Goal: Information Seeking & Learning: Learn about a topic

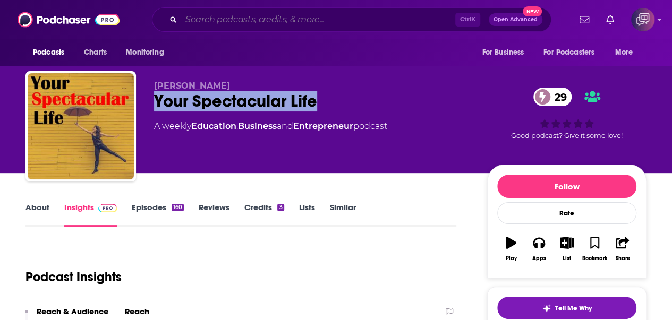
click at [306, 20] on input "Search podcasts, credits, & more..." at bounding box center [318, 19] width 274 height 17
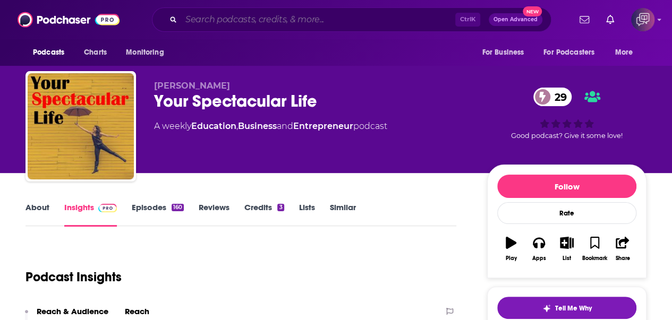
paste input "Solutions From [GEOGRAPHIC_DATA]"
type input "Solutions From [GEOGRAPHIC_DATA]"
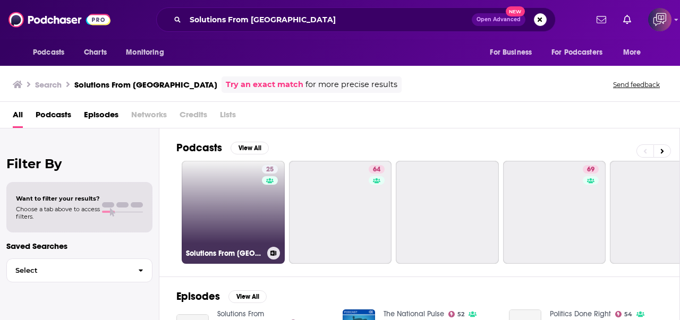
click at [228, 231] on link "25 Solutions From [GEOGRAPHIC_DATA]" at bounding box center [233, 212] width 103 height 103
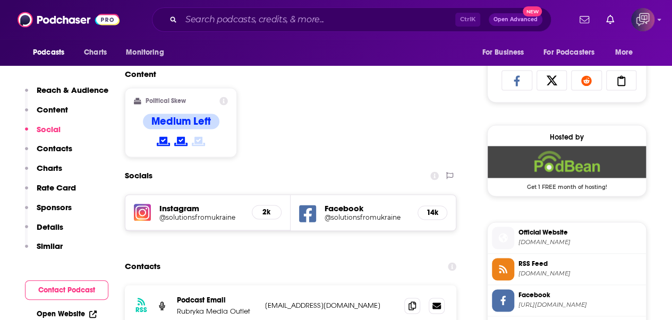
scroll to position [851, 0]
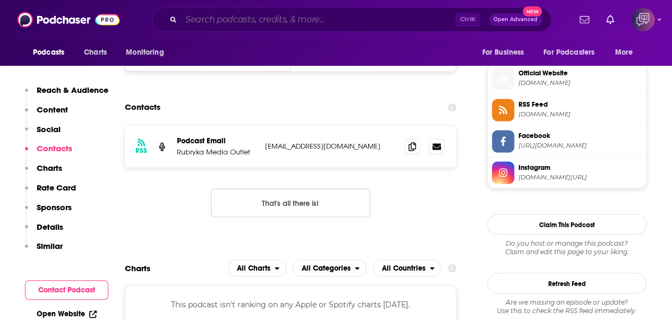
click at [310, 27] on input "Search podcasts, credits, & more..." at bounding box center [318, 19] width 274 height 17
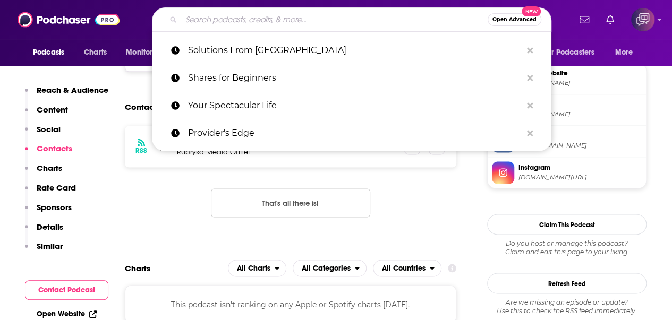
paste input "[PERSON_NAME] - [GEOGRAPHIC_DATA] [GEOGRAPHIC_DATA]"
type input "[PERSON_NAME] - [GEOGRAPHIC_DATA] [GEOGRAPHIC_DATA]"
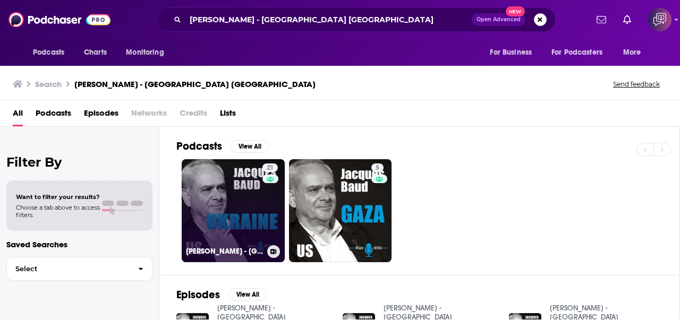
click at [226, 173] on link "21 [PERSON_NAME] - [GEOGRAPHIC_DATA] [GEOGRAPHIC_DATA]" at bounding box center [233, 210] width 103 height 103
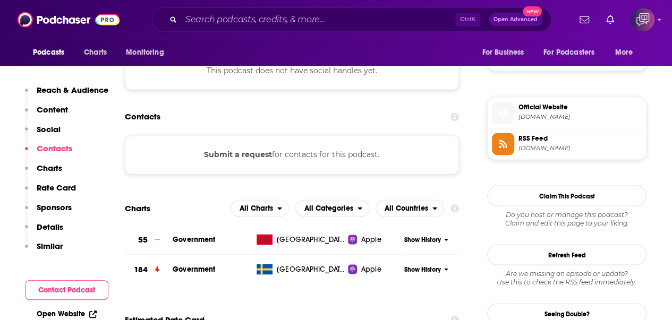
scroll to position [690, 0]
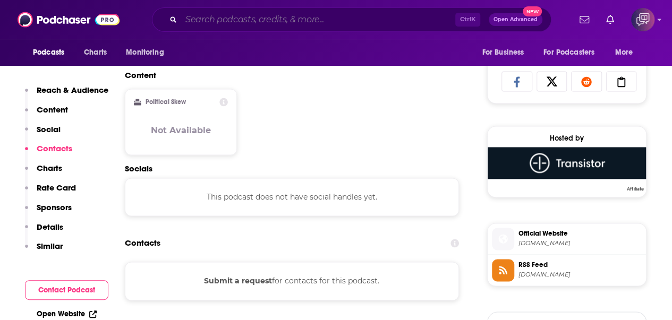
click at [320, 20] on input "Search podcasts, credits, & more..." at bounding box center [318, 19] width 274 height 17
paste input "Frontline: The War in [GEOGRAPHIC_DATA] and Global Security"
type input "Frontline: The War in [GEOGRAPHIC_DATA] and Global Security"
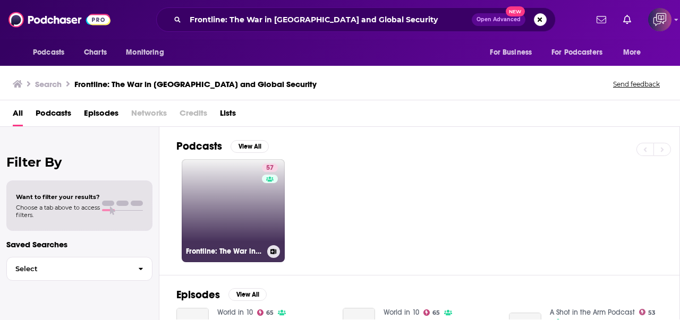
click at [210, 181] on link "57 Frontline: The War in [GEOGRAPHIC_DATA] and Global Security" at bounding box center [233, 210] width 103 height 103
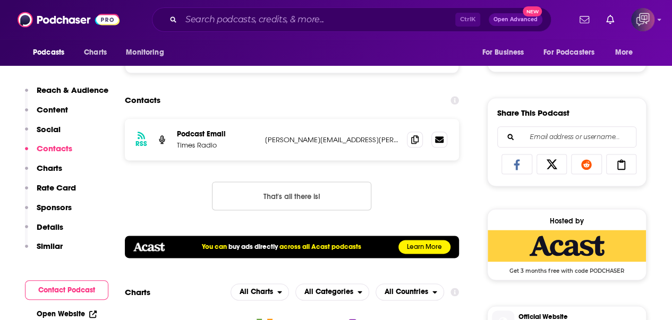
scroll to position [584, 0]
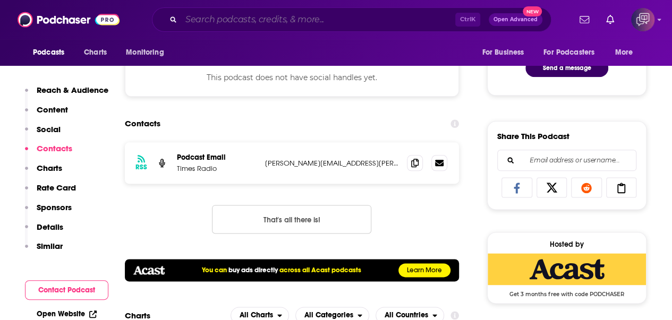
click at [354, 21] on input "Search podcasts, credits, & more..." at bounding box center [318, 19] width 274 height 17
paste input "Searching For SaaS Podcast"
type input "Searching For SaaS Podcast"
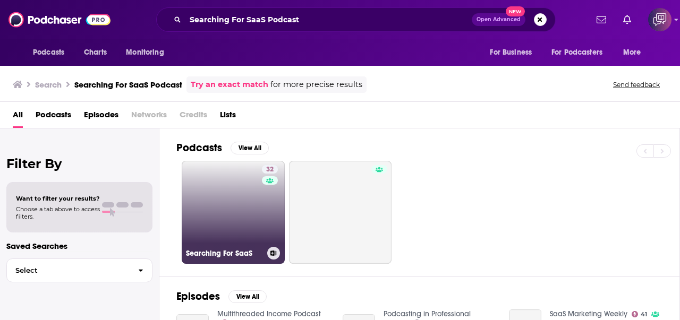
click at [239, 188] on link "32 Searching For SaaS" at bounding box center [233, 212] width 103 height 103
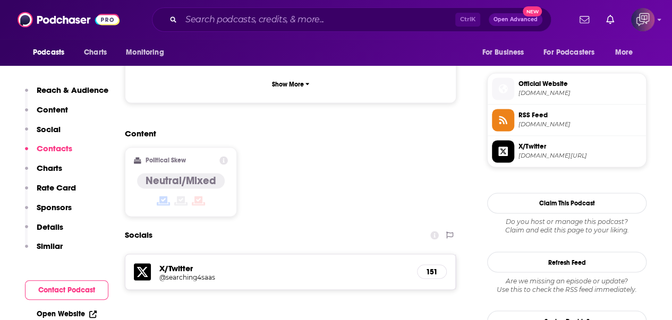
scroll to position [903, 0]
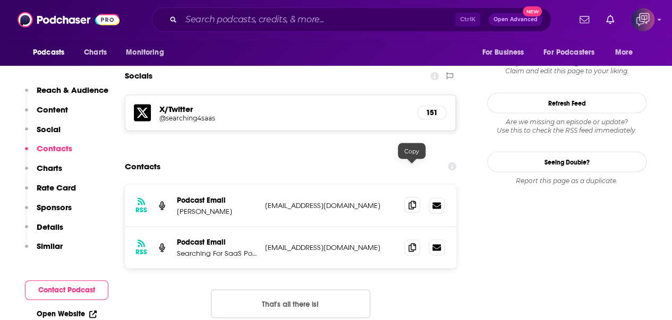
click at [413, 201] on icon at bounding box center [411, 205] width 7 height 8
click at [370, 24] on input "Search podcasts, credits, & more..." at bounding box center [318, 19] width 274 height 17
paste input "[DEMOGRAPHIC_DATA] Unfiltered: The SaaS Management Podcast"
type input "[DEMOGRAPHIC_DATA] Unfiltered: The SaaS Management Podcast"
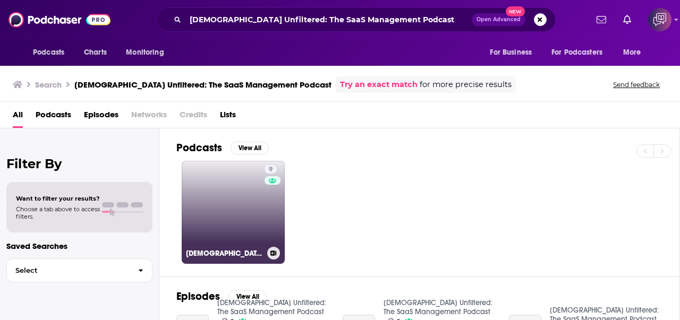
click at [244, 207] on link "9 [DEMOGRAPHIC_DATA] Unfiltered: The SaaS Management Podcast" at bounding box center [233, 212] width 103 height 103
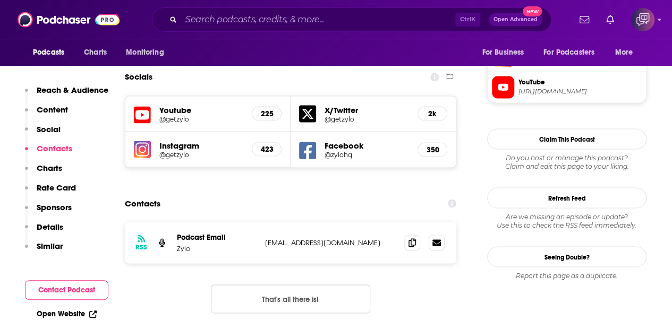
scroll to position [903, 0]
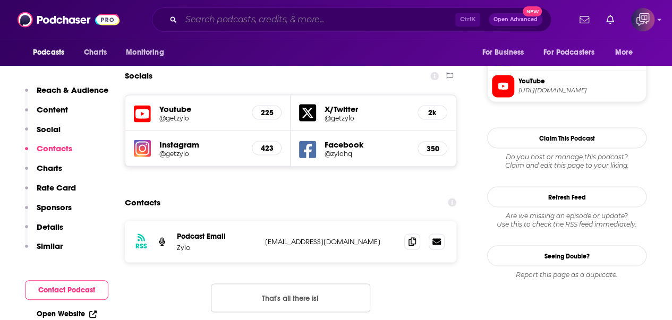
click at [365, 26] on input "Search podcasts, credits, & more..." at bounding box center [318, 19] width 274 height 17
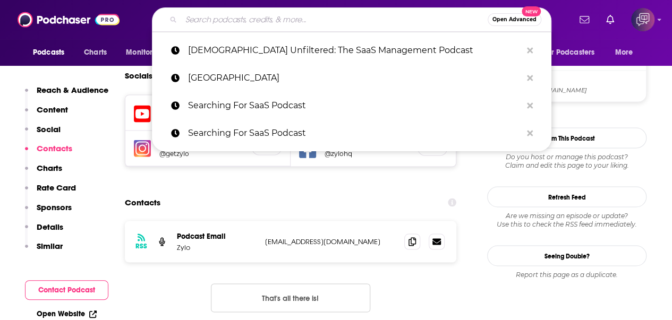
paste input "Public SaaS Builders"
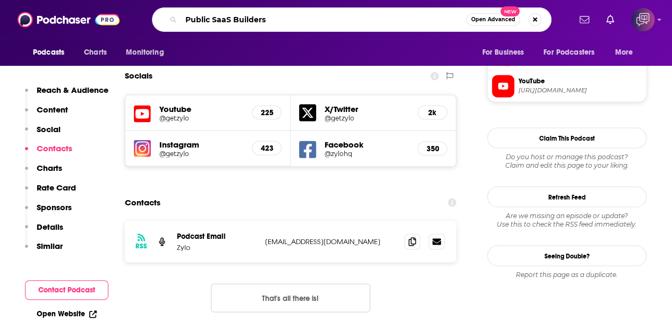
type input "Public SaaS Builders"
click at [500, 13] on span "New" at bounding box center [509, 11] width 19 height 10
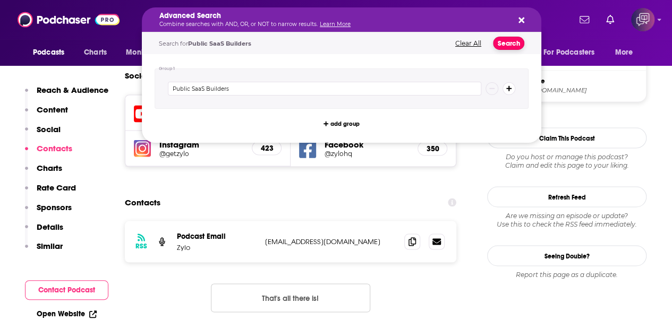
click at [505, 45] on button "Search" at bounding box center [508, 43] width 31 height 13
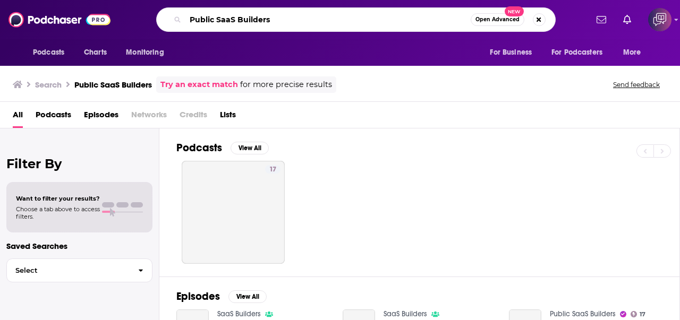
drag, startPoint x: 334, startPoint y: 27, endPoint x: 181, endPoint y: 11, distance: 153.3
click at [130, 16] on div "Public SaaS Builders Open Advanced New" at bounding box center [355, 19] width 463 height 24
paste input "Culture SaaS"
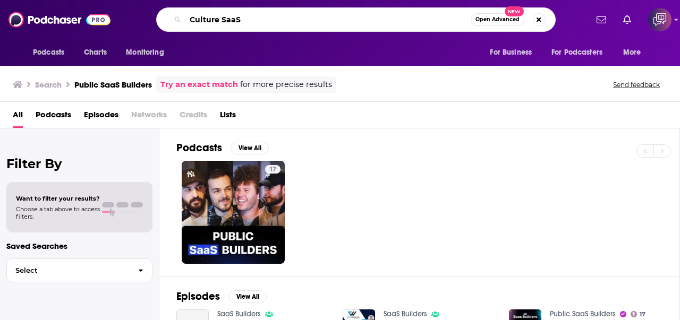
type input "Culture SaaS"
click at [509, 19] on span "Open Advanced" at bounding box center [497, 19] width 44 height 5
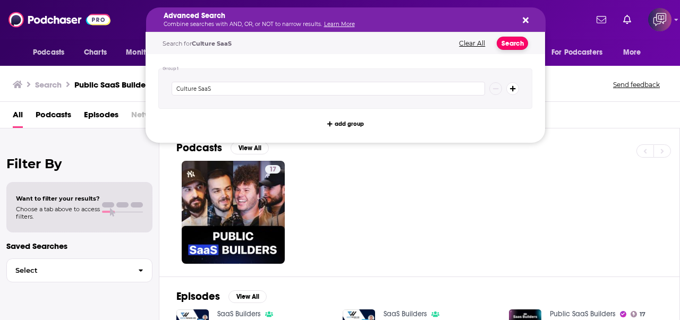
click at [515, 41] on button "Search" at bounding box center [512, 43] width 31 height 13
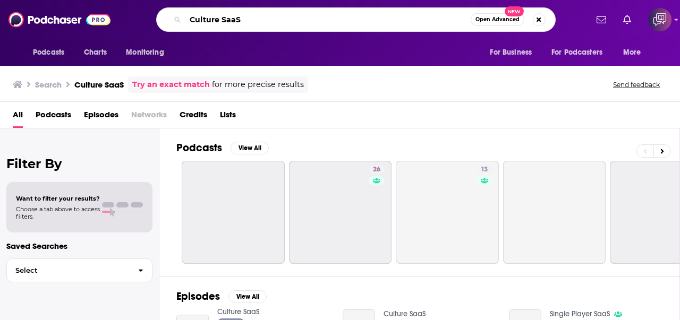
click at [384, 18] on input "Culture SaaS" at bounding box center [327, 19] width 285 height 17
paste input "The SaaS Brand Strategy Show"
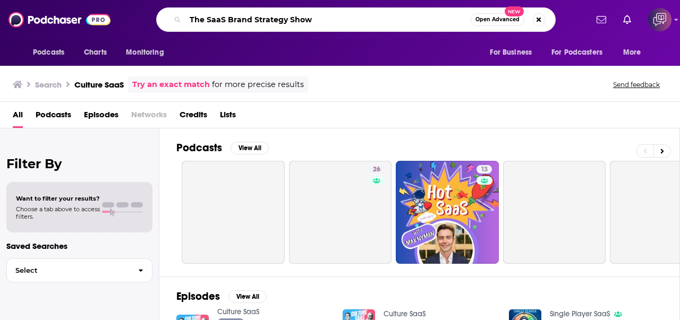
type input "The SaaS Brand Strategy Show"
click at [496, 20] on span "Open Advanced" at bounding box center [497, 19] width 44 height 5
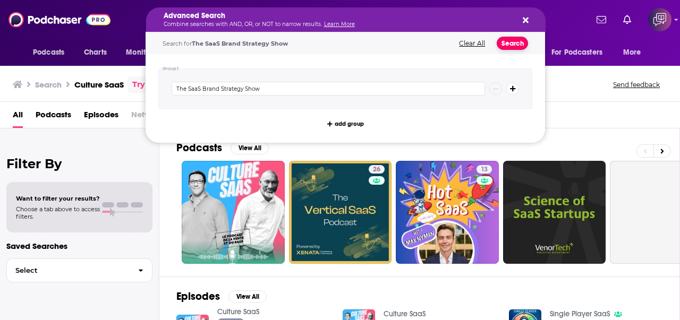
click at [507, 40] on button "Search" at bounding box center [512, 43] width 31 height 13
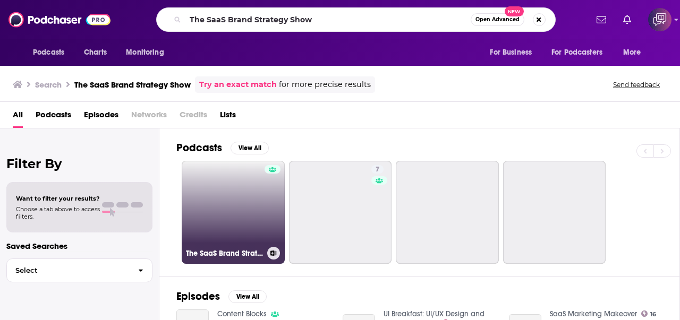
click at [228, 199] on link "The SaaS Brand Strategy Show" at bounding box center [233, 212] width 103 height 103
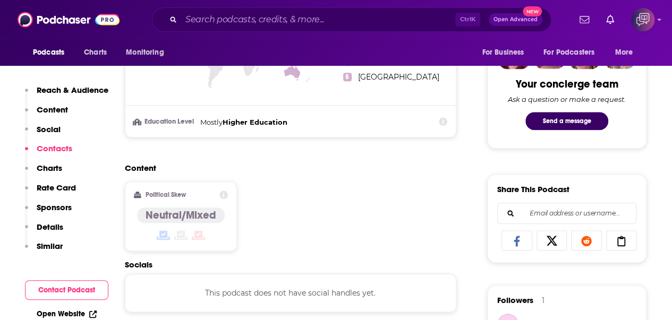
scroll to position [744, 0]
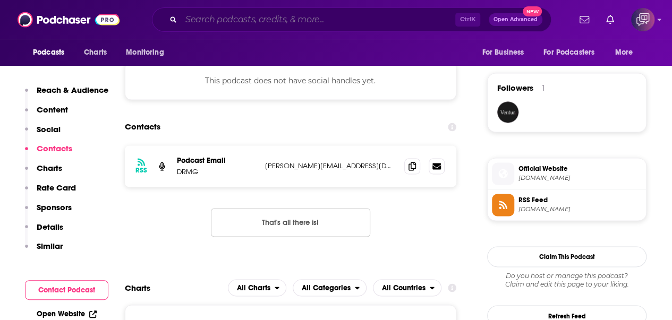
click at [249, 19] on input "Search podcasts, credits, & more..." at bounding box center [318, 19] width 274 height 17
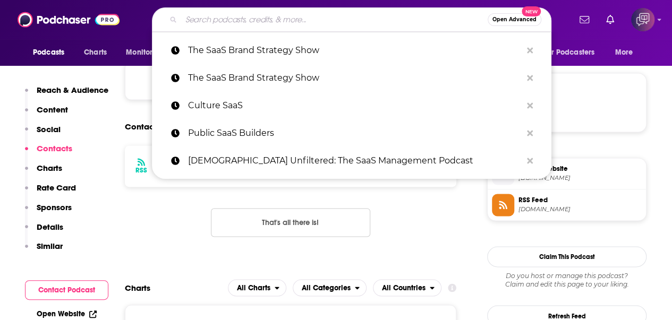
paste input "This [DEMOGRAPHIC_DATA] Girl Podcast"
type input "This [DEMOGRAPHIC_DATA] Girl Podcast"
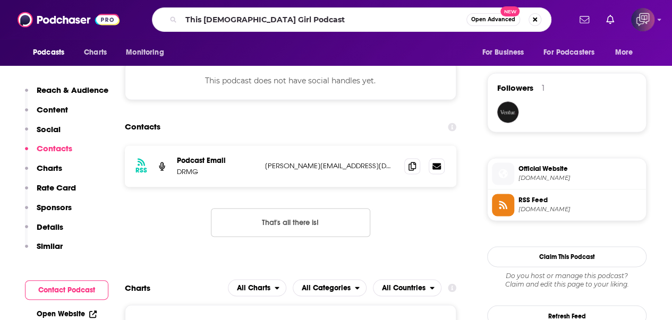
click at [480, 20] on span "Open Advanced" at bounding box center [493, 19] width 44 height 5
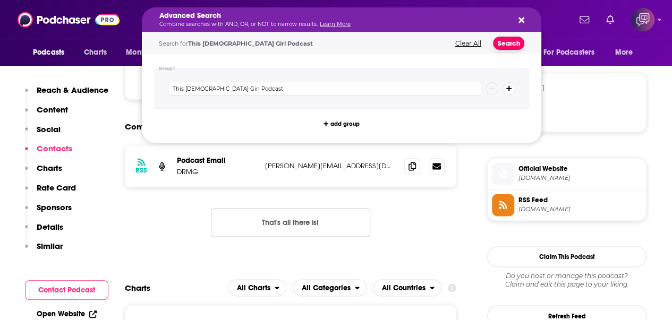
click at [499, 44] on button "Search" at bounding box center [508, 43] width 31 height 13
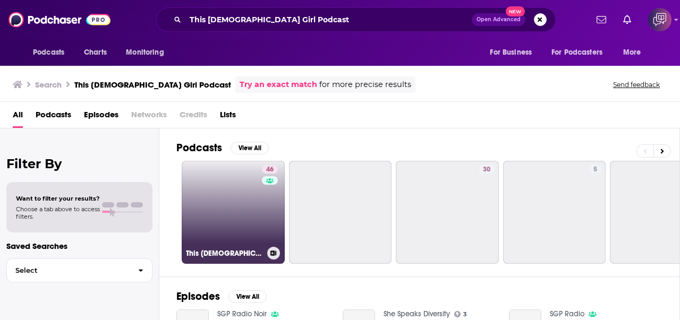
click at [207, 219] on link "46 This [DEMOGRAPHIC_DATA] Girl Podcast" at bounding box center [233, 212] width 103 height 103
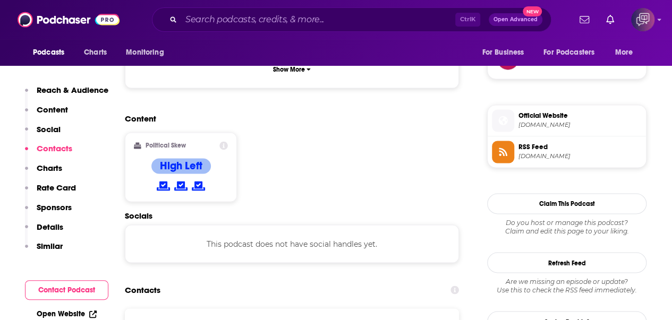
scroll to position [850, 0]
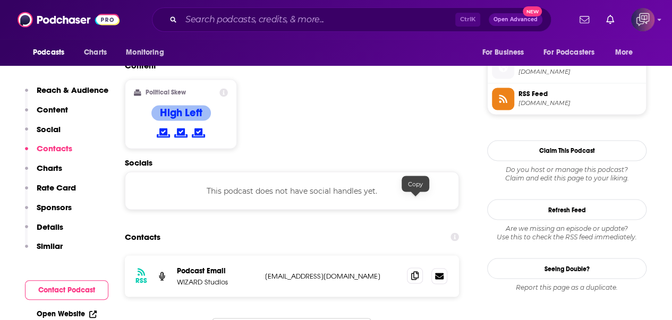
drag, startPoint x: 414, startPoint y: 203, endPoint x: 417, endPoint y: 97, distance: 105.7
click at [414, 272] on icon at bounding box center [414, 276] width 7 height 8
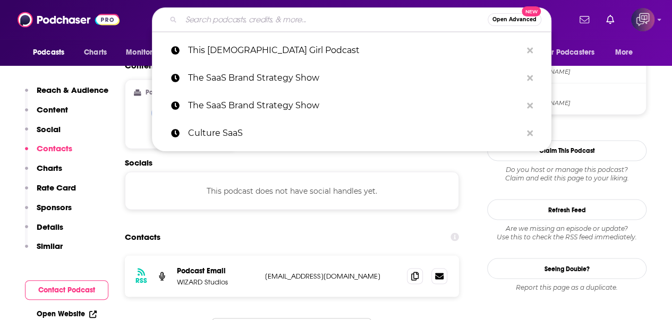
click at [336, 15] on input "Search podcasts, credits, & more..." at bounding box center [334, 19] width 306 height 17
paste input "Women Radio 91.7"
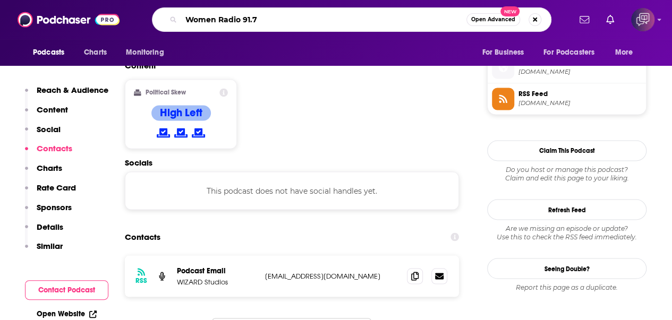
type input "Women Radio 91.7"
click at [502, 19] on span "Open Advanced" at bounding box center [493, 19] width 44 height 5
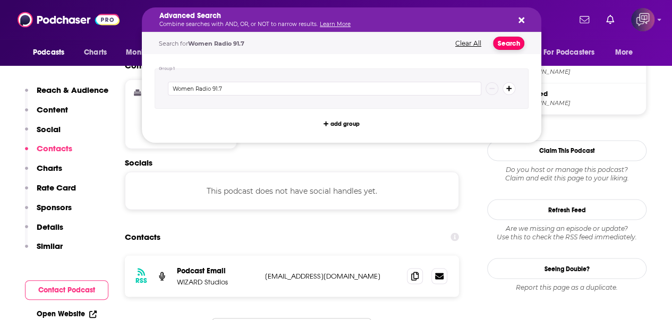
click at [508, 39] on button "Search" at bounding box center [508, 43] width 31 height 13
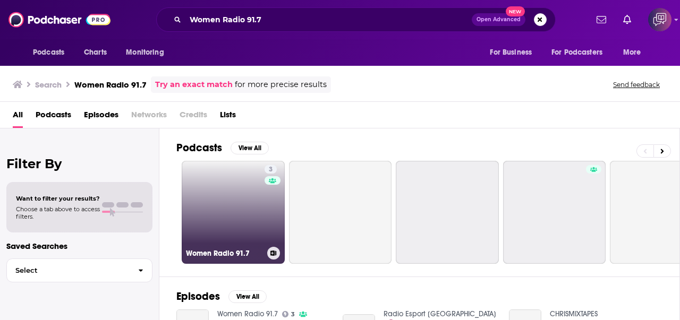
click at [219, 218] on link "3 Women Radio 91.7" at bounding box center [233, 212] width 103 height 103
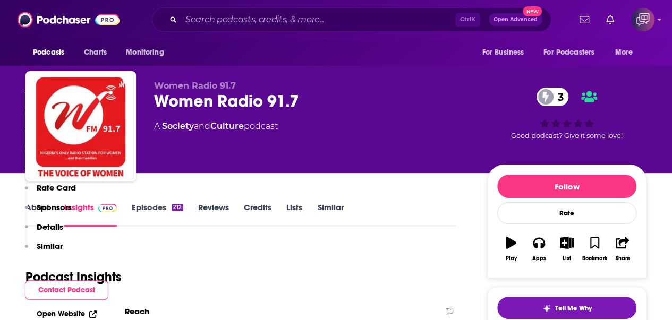
scroll to position [797, 0]
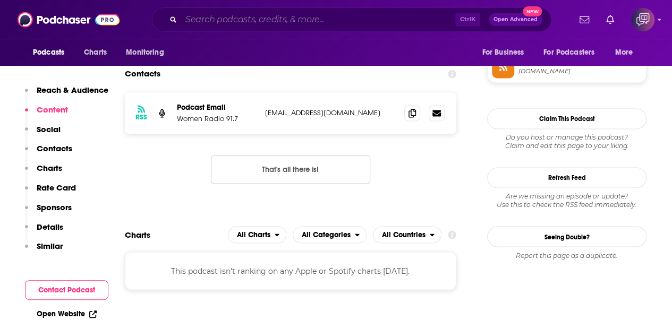
click at [315, 25] on input "Search podcasts, credits, & more..." at bounding box center [318, 19] width 274 height 17
paste input "Inspirational Women"
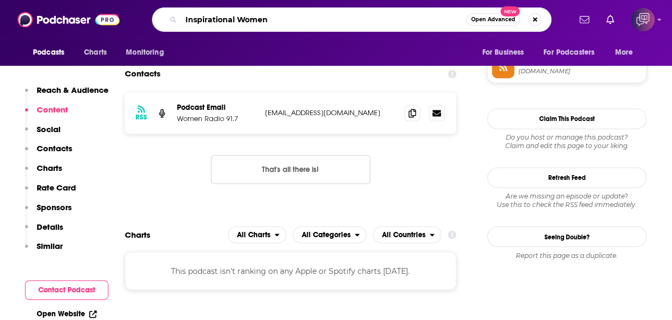
type input "Inspirational Women"
click at [508, 21] on span "Open Advanced" at bounding box center [493, 19] width 44 height 5
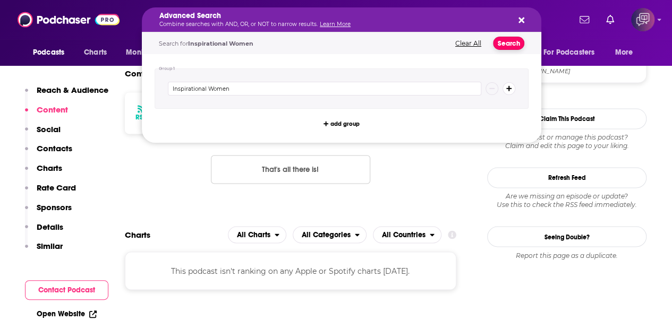
click at [511, 45] on button "Search" at bounding box center [508, 43] width 31 height 13
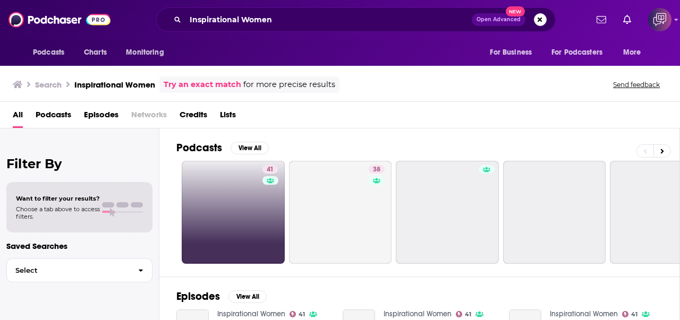
click at [277, 228] on div "41" at bounding box center [271, 212] width 18 height 95
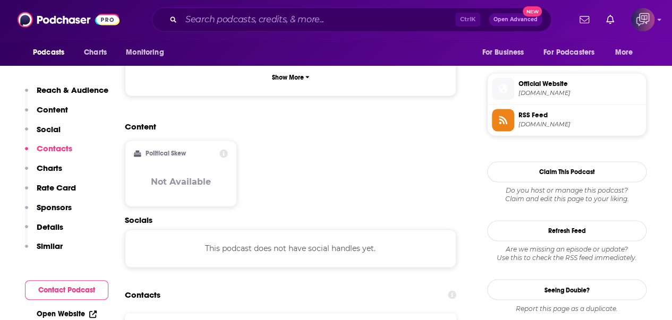
scroll to position [850, 0]
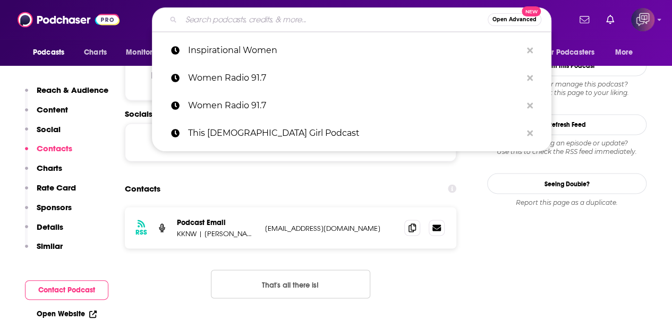
click at [347, 24] on input "Search podcasts, credits, & more..." at bounding box center [334, 19] width 306 height 17
paste input "Political Roundtable"
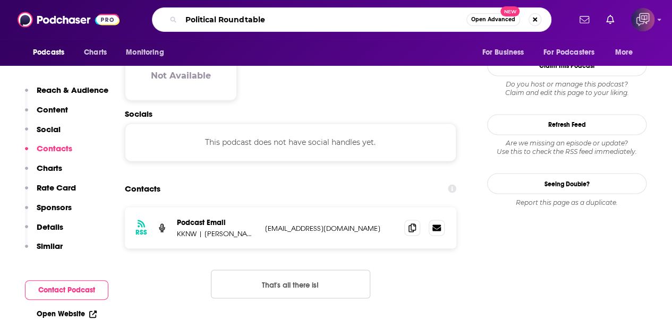
type input "Political Roundtable"
click at [492, 21] on span "Open Advanced" at bounding box center [493, 19] width 44 height 5
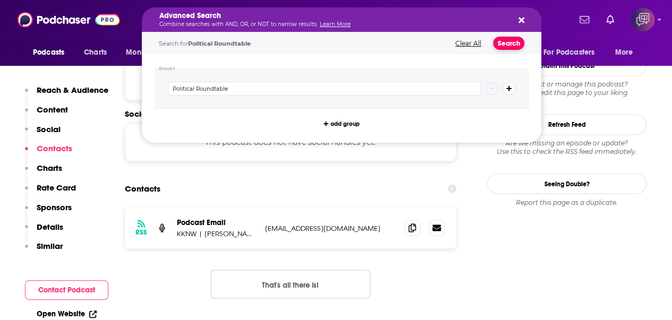
click at [507, 47] on button "Search" at bounding box center [508, 43] width 31 height 13
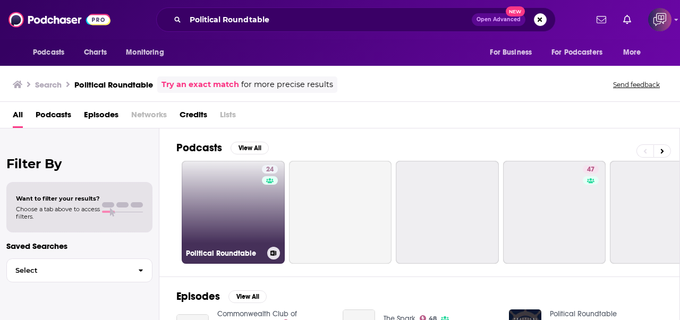
click at [201, 196] on link "24 Political Roundtable" at bounding box center [233, 212] width 103 height 103
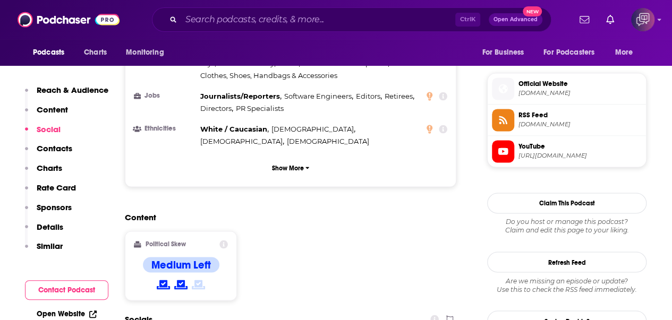
scroll to position [903, 0]
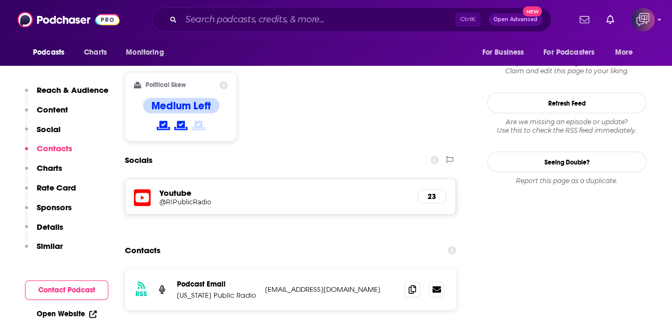
click at [365, 28] on div "Ctrl K Open Advanced New" at bounding box center [351, 19] width 399 height 24
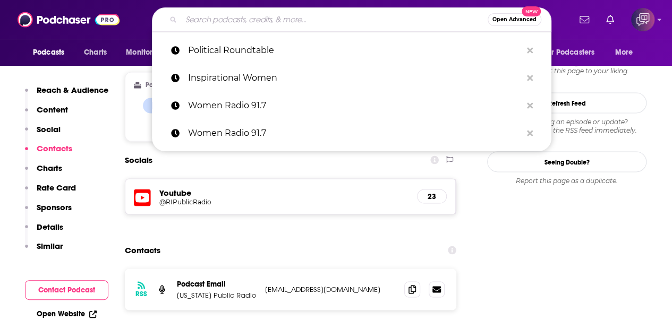
click at [379, 22] on input "Search podcasts, credits, & more..." at bounding box center [334, 19] width 306 height 17
paste input "Political Bark"
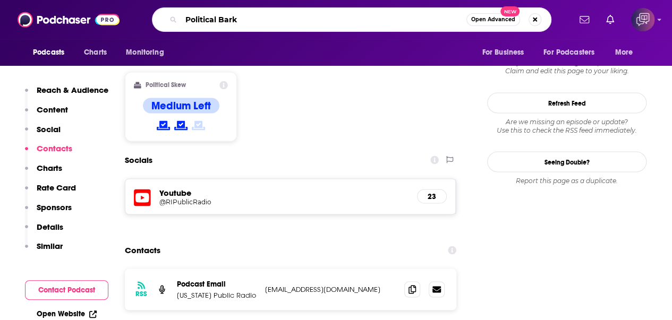
type input "Political Bark"
click at [487, 19] on span "Open Advanced" at bounding box center [493, 19] width 44 height 5
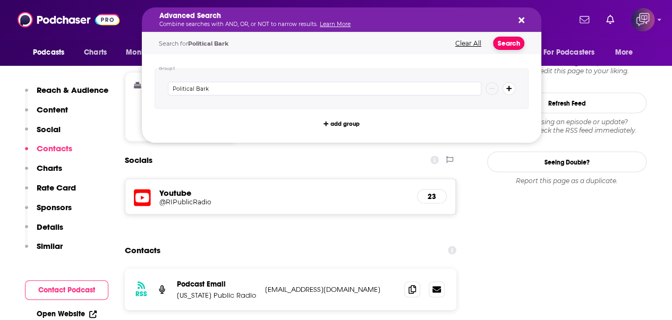
click at [500, 44] on button "Search" at bounding box center [508, 43] width 31 height 13
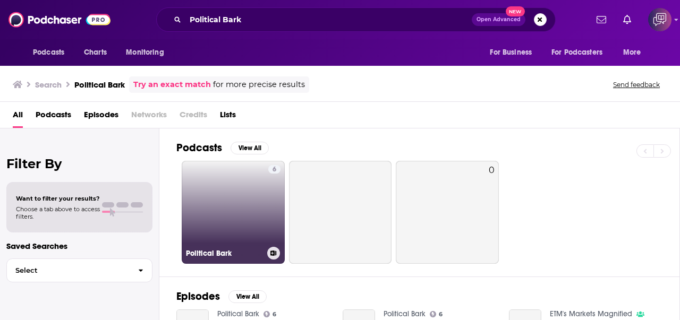
click at [252, 202] on link "6 Political Bark" at bounding box center [233, 212] width 103 height 103
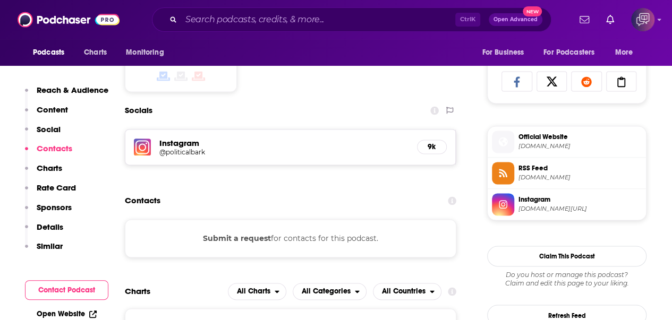
scroll to position [637, 0]
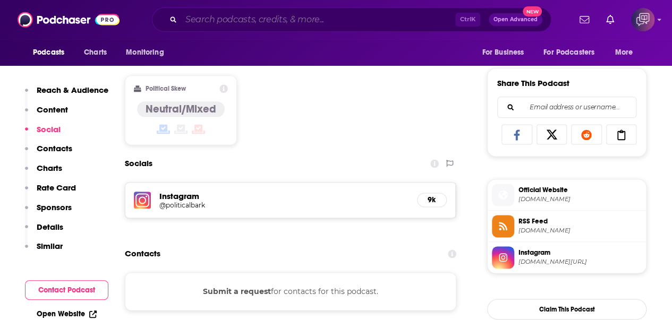
click at [297, 15] on input "Search podcasts, credits, & more..." at bounding box center [318, 19] width 274 height 17
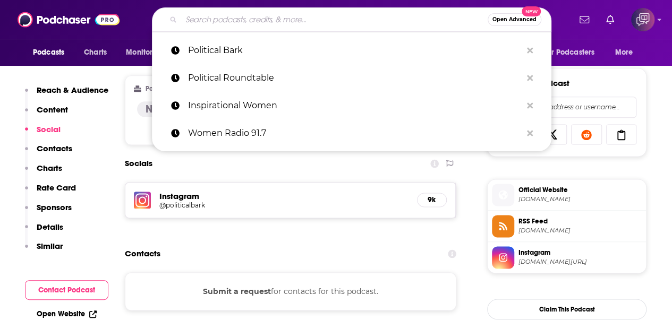
paste input "Political Bear Nation"
type input "Political Bear Nation"
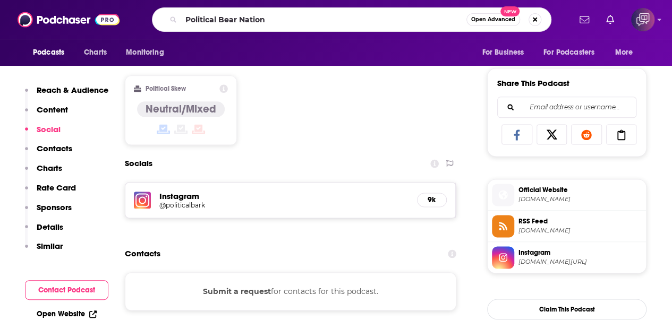
click at [496, 20] on span "Open Advanced" at bounding box center [493, 19] width 44 height 5
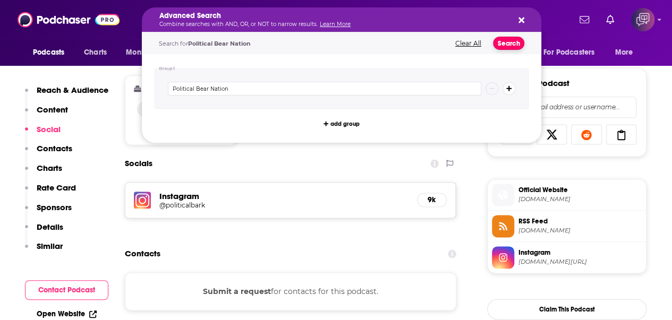
click at [509, 41] on button "Search" at bounding box center [508, 43] width 31 height 13
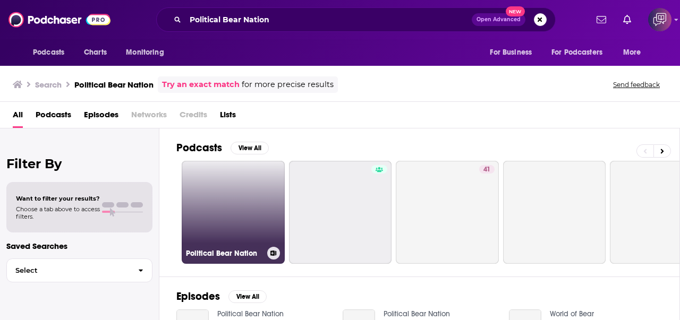
click at [212, 195] on link "Political Bear Nation" at bounding box center [233, 212] width 103 height 103
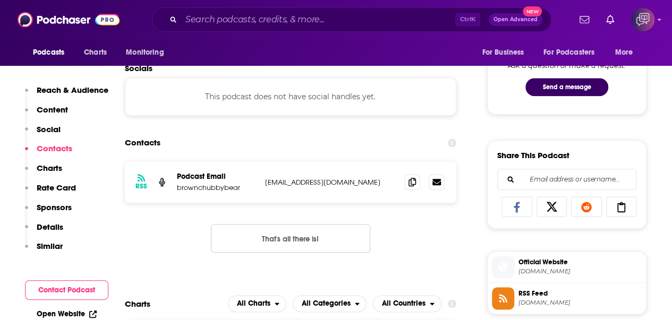
scroll to position [584, 0]
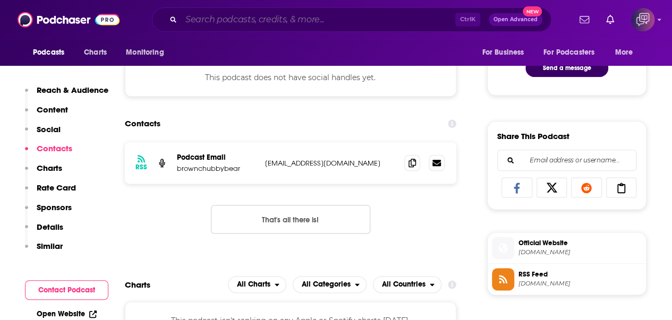
click at [258, 25] on input "Search podcasts, credits, & more..." at bounding box center [318, 19] width 274 height 17
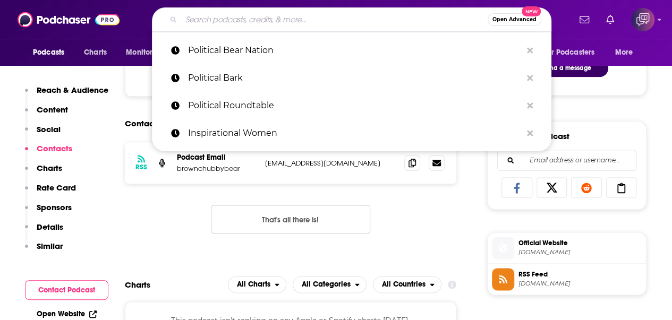
paste input "The Sales Development Podcast"
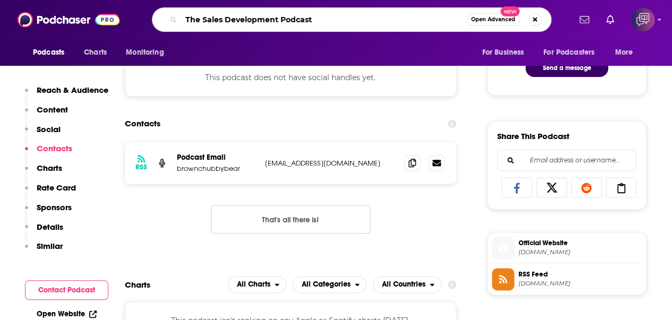
type input "The Sales Development Podcast"
click at [507, 23] on button "Open Advanced New" at bounding box center [493, 19] width 54 height 13
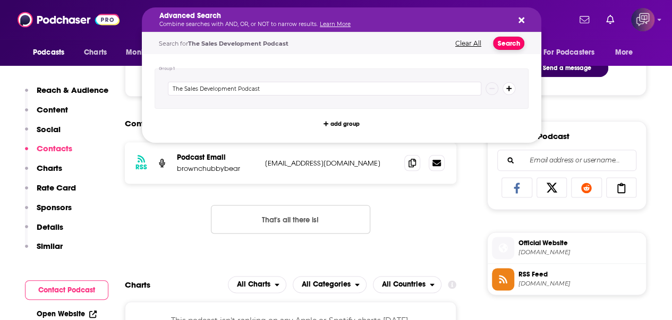
click at [511, 39] on button "Search" at bounding box center [508, 43] width 31 height 13
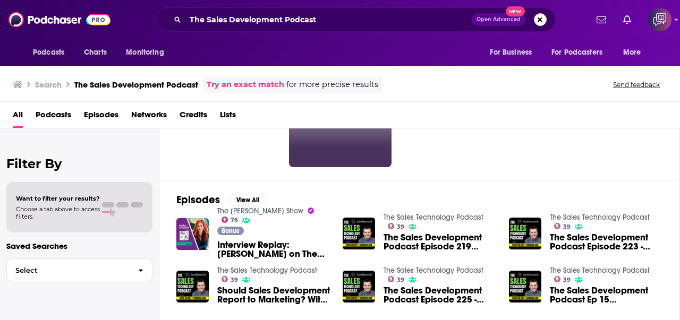
scroll to position [106, 0]
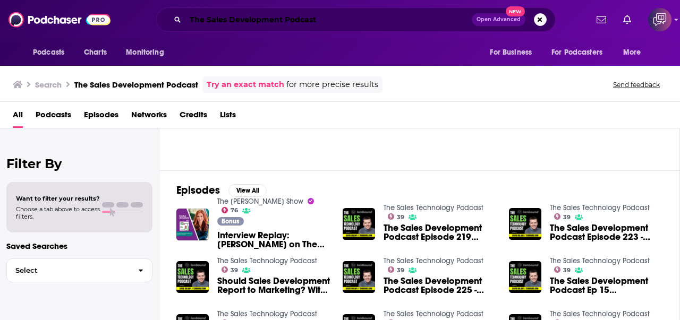
click at [300, 22] on input "The Sales Development Podcast" at bounding box center [328, 19] width 286 height 17
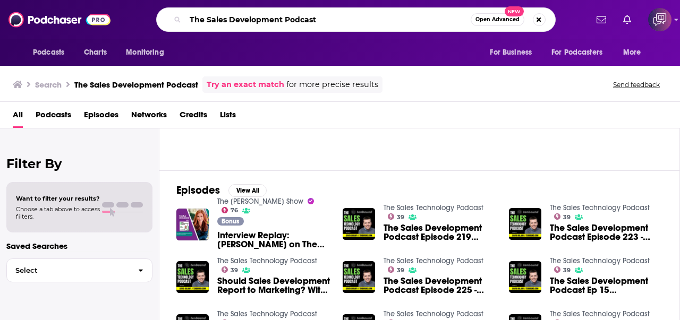
paste input "SDR Game -"
type input "SDR Game - Sales Development Podcast"
click at [498, 14] on button "Open Advanced New" at bounding box center [498, 19] width 54 height 13
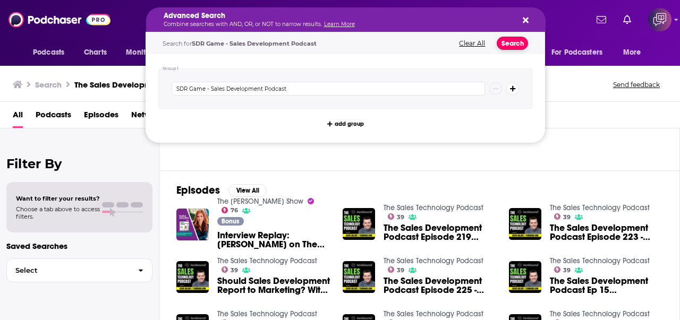
click at [518, 41] on button "Search" at bounding box center [512, 43] width 31 height 13
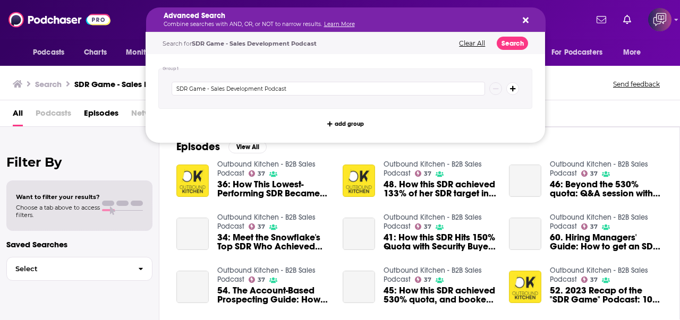
drag, startPoint x: 336, startPoint y: 22, endPoint x: 385, endPoint y: 24, distance: 48.9
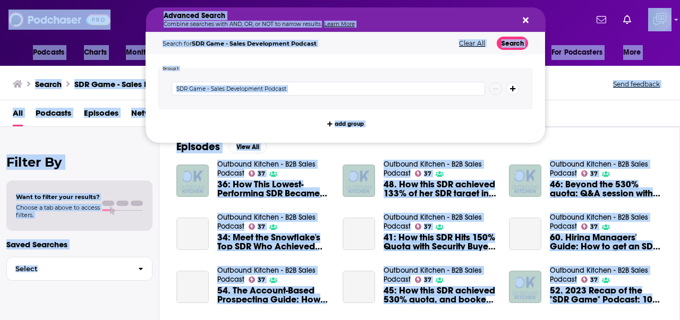
click at [423, 7] on div "Advanced Search Combine searches with AND, OR, or NOT to narrow results. Learn …" at bounding box center [345, 19] width 399 height 24
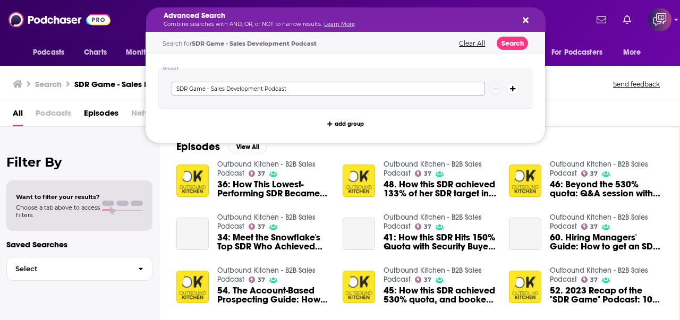
click at [405, 86] on input "SDR Game - Sales Development Podcast" at bounding box center [328, 89] width 313 height 14
paste input "Ideas & Impact: 3 Big Ideas to Transform Your Life and Business"
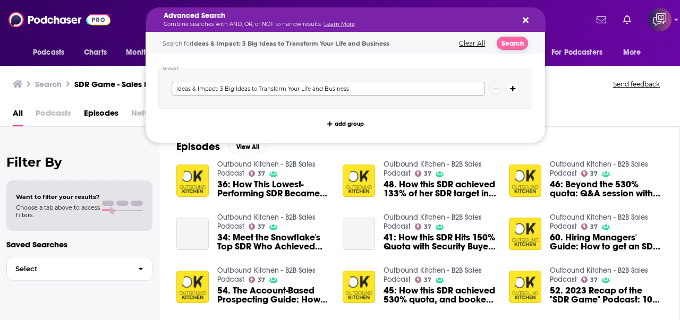
type input "Ideas & Impact: 3 Big Ideas to Transform Your Life and Business"
click at [510, 44] on button "Search" at bounding box center [512, 43] width 31 height 13
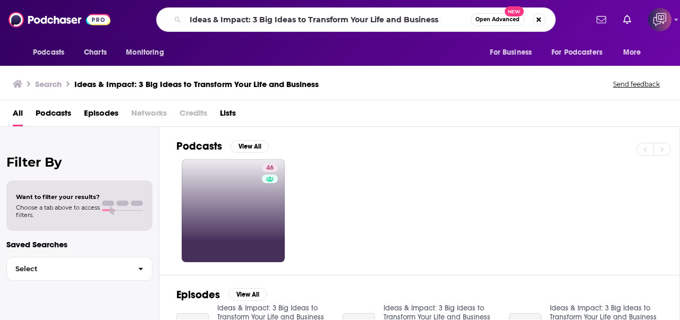
click at [251, 197] on link "46" at bounding box center [233, 210] width 103 height 103
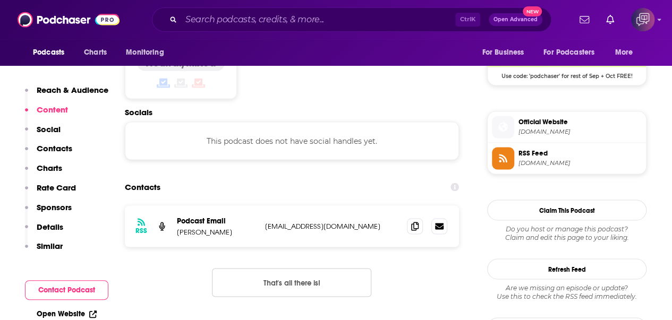
scroll to position [903, 0]
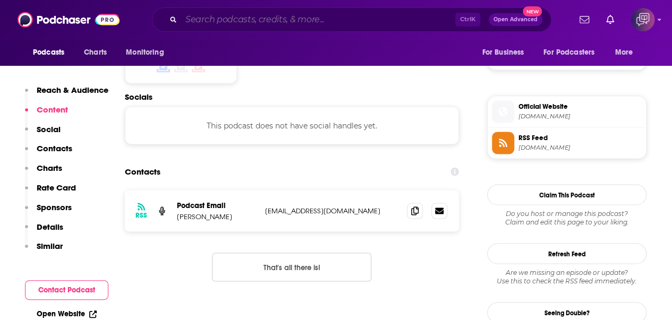
click at [318, 18] on input "Search podcasts, credits, & more..." at bounding box center [318, 19] width 274 height 17
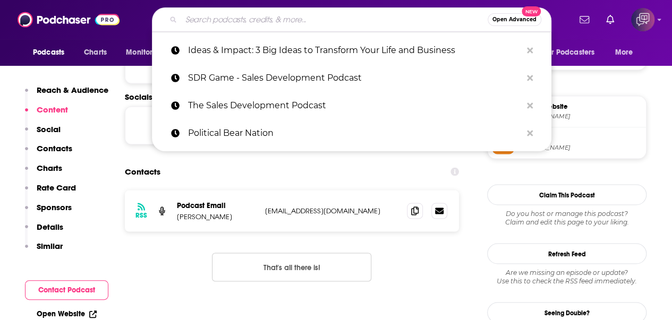
paste input "World Class Selling"
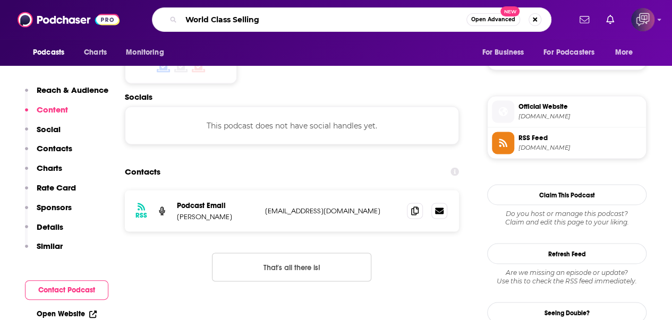
type input "World Class Selling"
click at [510, 23] on button "Open Advanced New" at bounding box center [493, 19] width 54 height 13
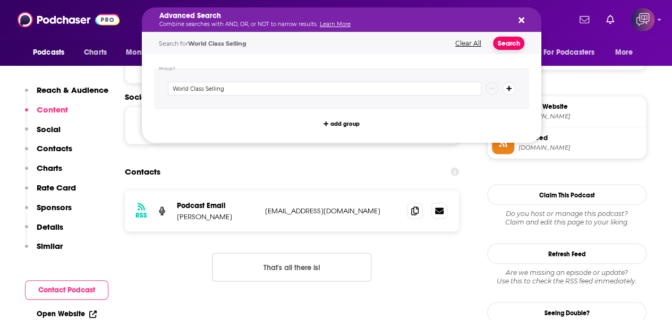
click at [510, 40] on button "Search" at bounding box center [508, 43] width 31 height 13
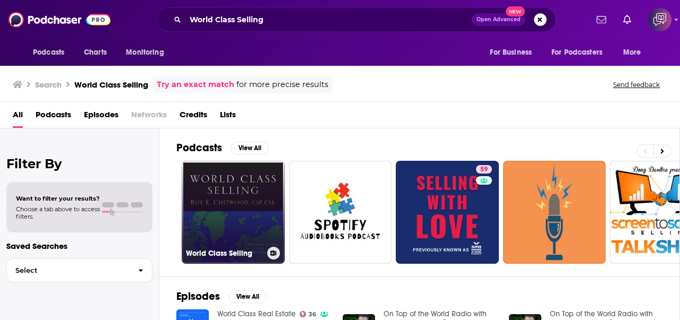
click at [249, 213] on link "World Class Selling" at bounding box center [233, 212] width 103 height 103
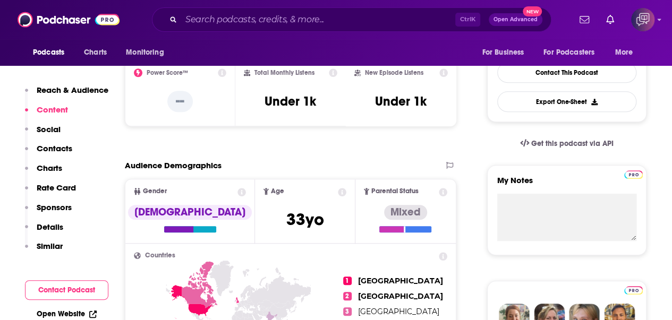
scroll to position [212, 0]
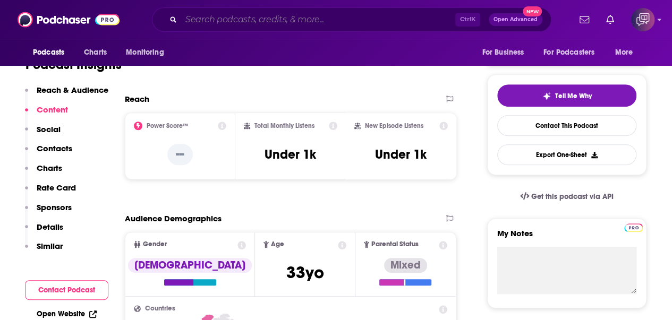
click at [349, 17] on input "Search podcasts, credits, & more..." at bounding box center [318, 19] width 274 height 17
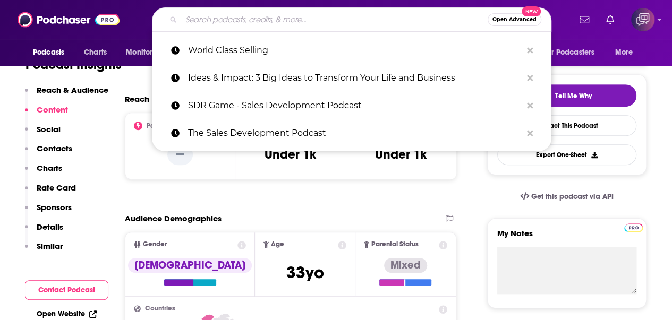
paste input "Closers Network Podcast"
type input "Closers Network Podcast"
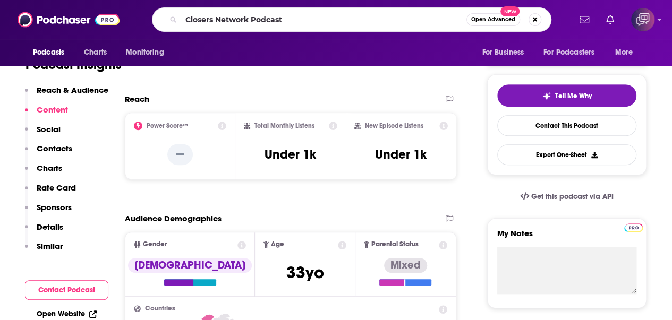
click at [498, 18] on span "Open Advanced" at bounding box center [493, 19] width 44 height 5
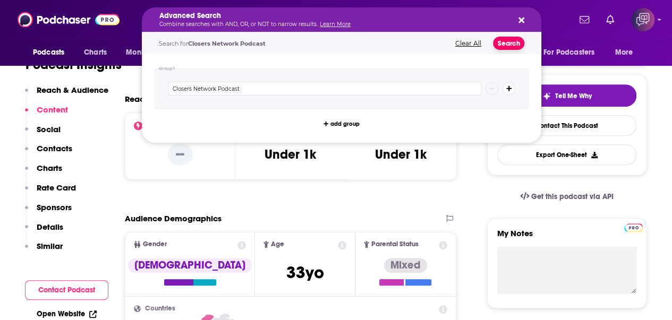
click at [510, 42] on button "Search" at bounding box center [508, 43] width 31 height 13
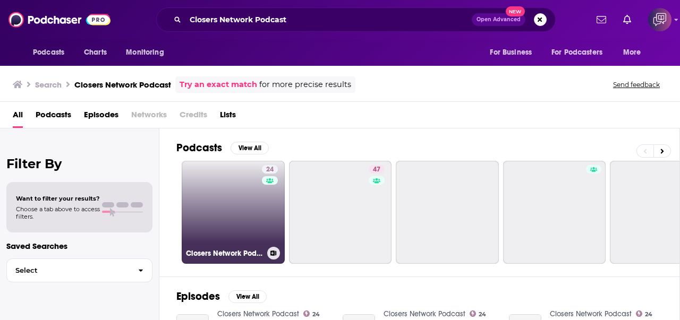
click at [238, 228] on link "24 Closers Network Podcast" at bounding box center [233, 212] width 103 height 103
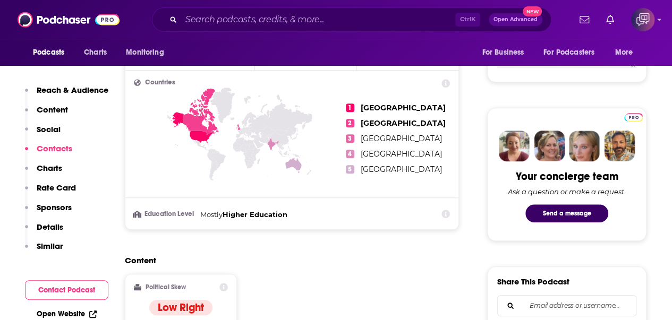
scroll to position [690, 0]
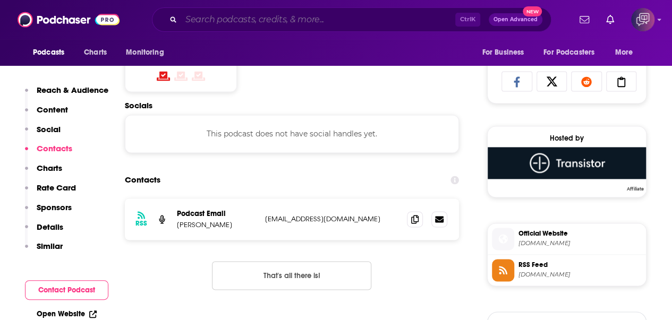
click at [362, 19] on input "Search podcasts, credits, & more..." at bounding box center [318, 19] width 274 height 17
paste input "The Funding University | Where Business Learns About Funding"
type input "The Funding University | Where Business Learns About Funding"
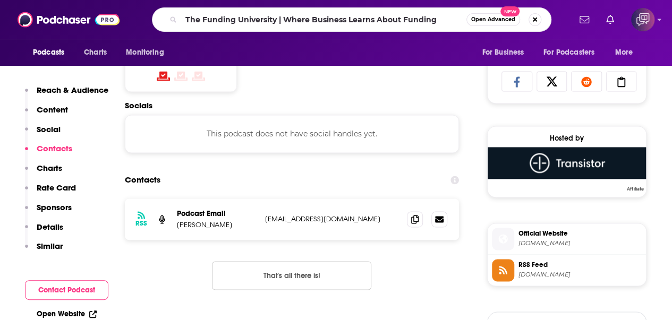
click at [492, 21] on span "Open Advanced" at bounding box center [493, 19] width 44 height 5
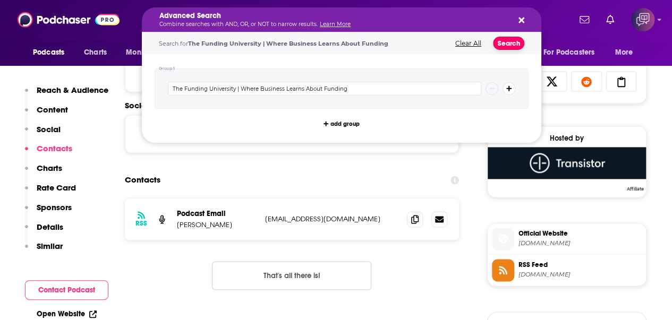
click at [510, 43] on button "Search" at bounding box center [508, 43] width 31 height 13
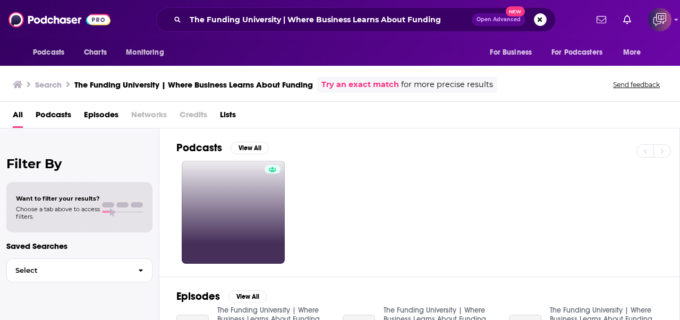
click at [189, 213] on link at bounding box center [233, 212] width 103 height 103
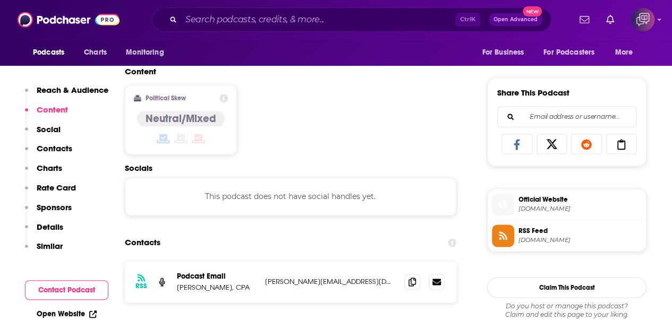
scroll to position [637, 0]
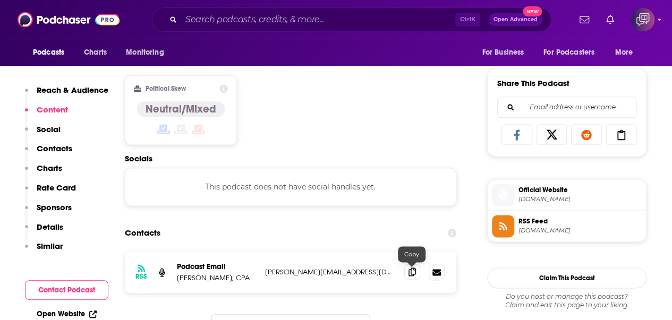
click at [411, 271] on icon at bounding box center [411, 272] width 7 height 8
click at [416, 23] on input "Search podcasts, credits, & more..." at bounding box center [318, 19] width 274 height 17
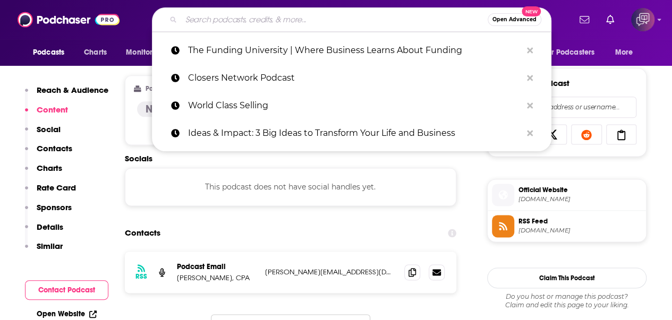
paste input "OnPoint with Oak Street Funding"
type input "OnPoint with Oak Street Funding"
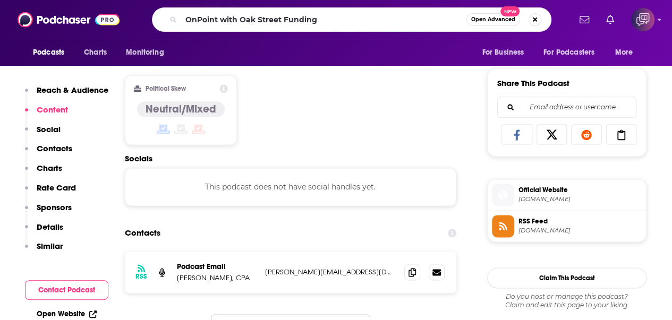
click at [492, 25] on button "Open Advanced New" at bounding box center [493, 19] width 54 height 13
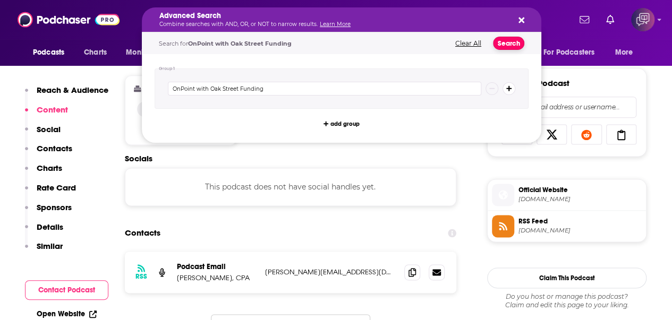
click at [502, 43] on button "Search" at bounding box center [508, 43] width 31 height 13
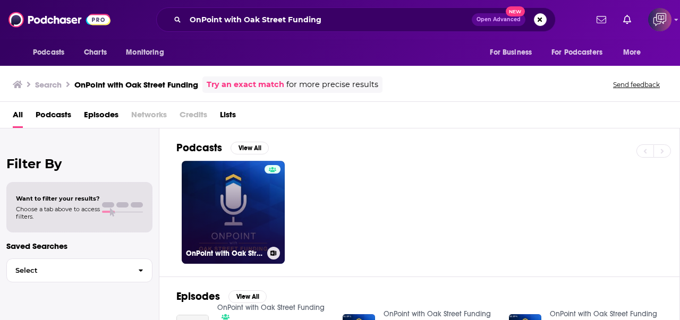
click at [222, 221] on link "OnPoint with Oak Street Funding" at bounding box center [233, 212] width 103 height 103
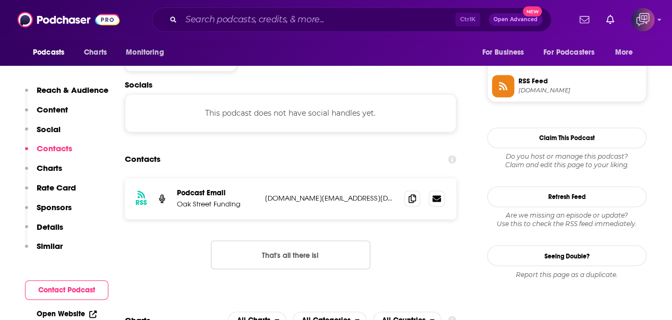
scroll to position [797, 0]
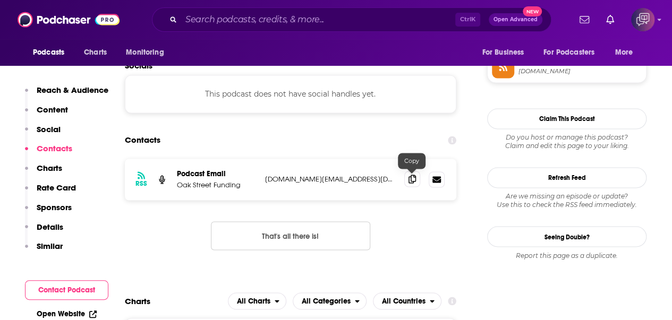
click at [410, 180] on icon at bounding box center [411, 179] width 7 height 8
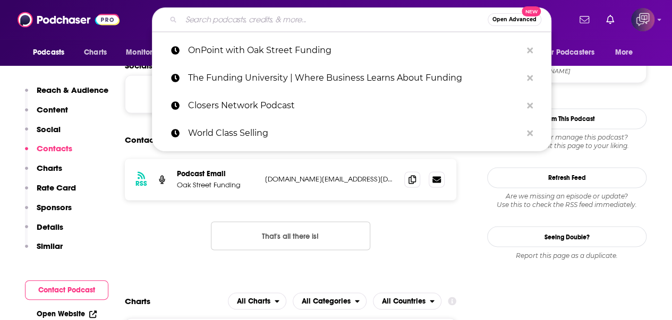
click at [344, 19] on input "Search podcasts, credits, & more..." at bounding box center [334, 19] width 306 height 17
paste input "The Wholesome Financials Podcast"
type input "The Wholesome Financials Podcast"
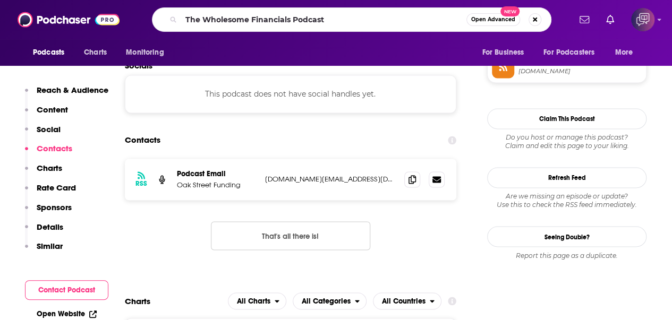
click at [507, 23] on button "Open Advanced New" at bounding box center [493, 19] width 54 height 13
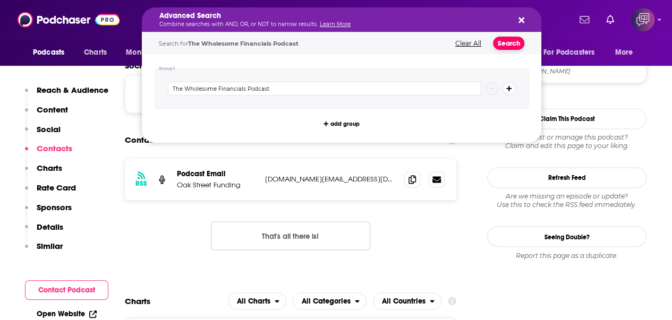
click at [506, 43] on button "Search" at bounding box center [508, 43] width 31 height 13
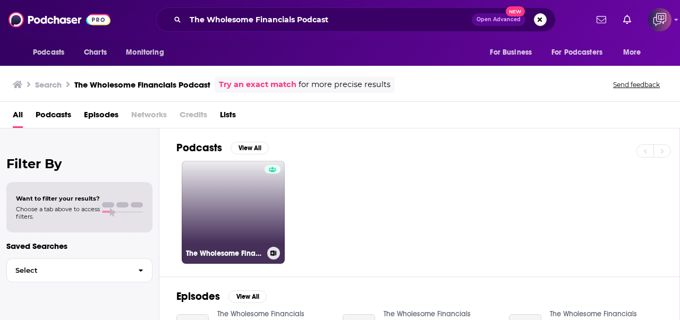
click at [213, 201] on link "The Wholesome Financials Podcast" at bounding box center [233, 212] width 103 height 103
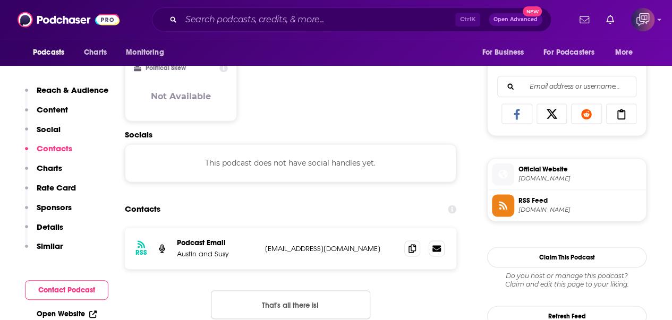
scroll to position [690, 0]
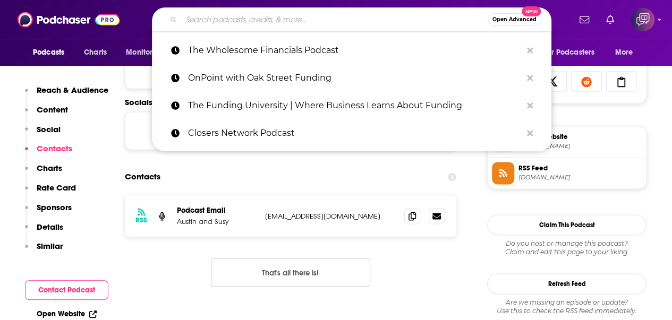
click at [341, 24] on input "Search podcasts, credits, & more..." at bounding box center [334, 19] width 306 height 17
paste input "Emotional Organization"
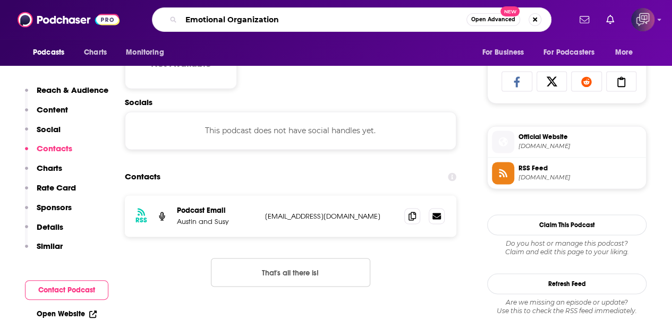
type input "Emotional Organization"
click at [485, 28] on div "Emotional Organization Open Advanced New" at bounding box center [351, 19] width 399 height 24
click at [489, 21] on span "Open Advanced" at bounding box center [493, 19] width 44 height 5
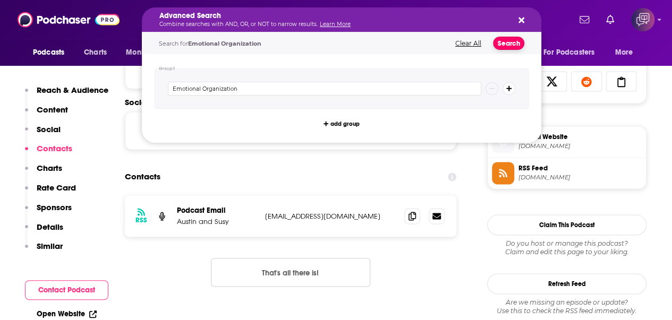
click at [503, 42] on button "Search" at bounding box center [508, 43] width 31 height 13
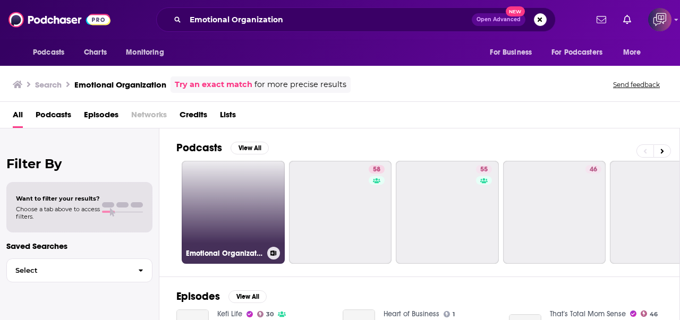
click at [208, 220] on link "Emotional Organization" at bounding box center [233, 212] width 103 height 103
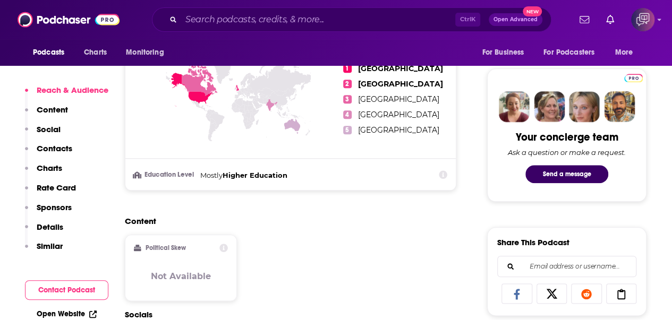
scroll to position [744, 0]
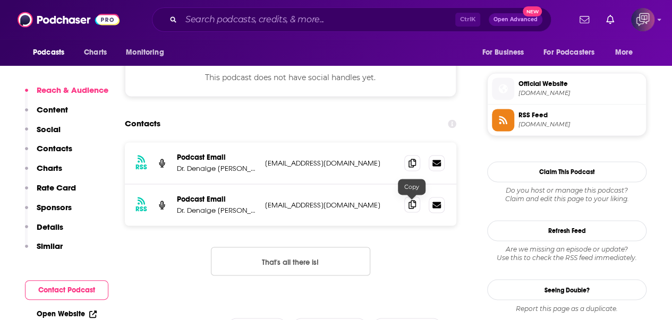
click at [410, 208] on icon at bounding box center [411, 204] width 7 height 8
click at [345, 17] on input "Search podcasts, credits, & more..." at bounding box center [318, 19] width 274 height 17
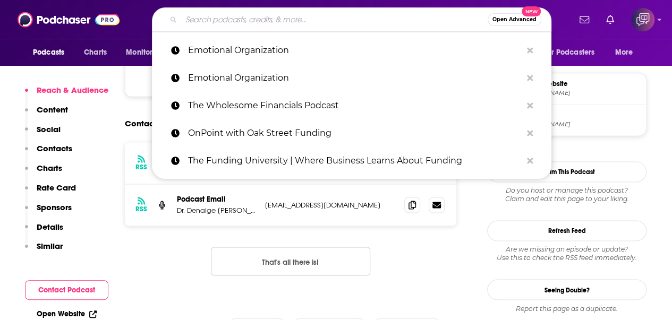
paste input "Emotional Content"
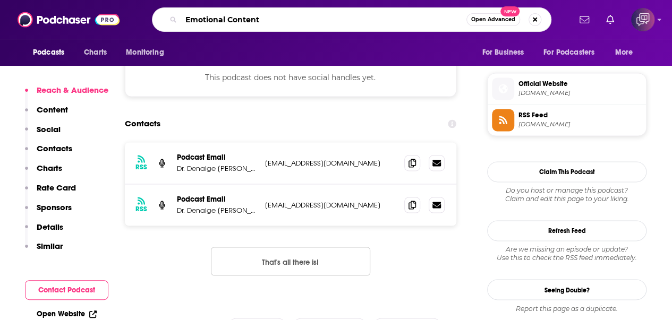
type input "Emotional Content"
click at [489, 19] on span "Open Advanced" at bounding box center [493, 19] width 44 height 5
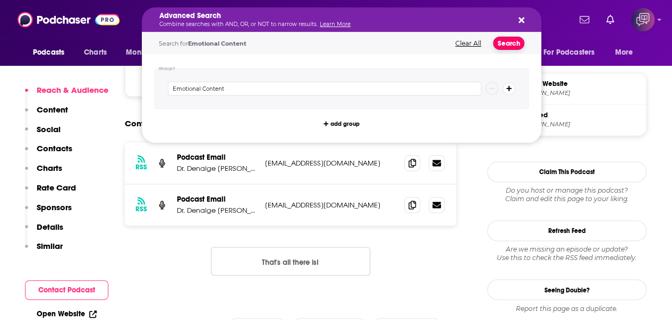
click at [502, 42] on button "Search" at bounding box center [508, 43] width 31 height 13
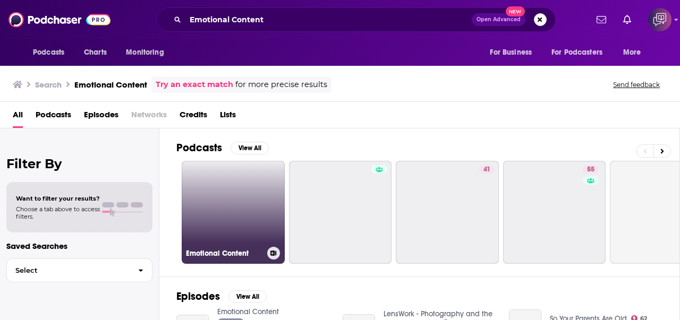
click at [239, 232] on link "Emotional Content" at bounding box center [233, 212] width 103 height 103
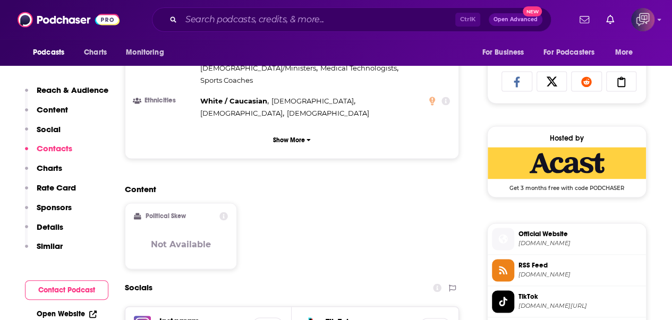
scroll to position [850, 0]
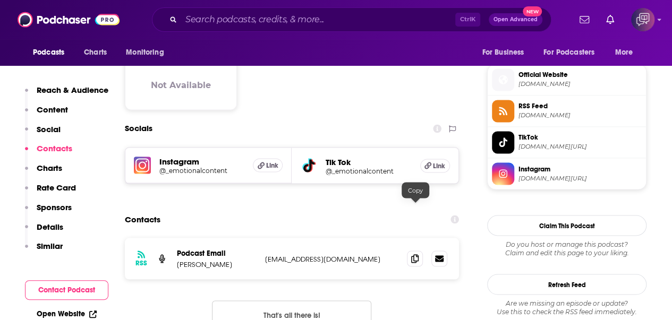
drag, startPoint x: 413, startPoint y: 208, endPoint x: 371, endPoint y: 1, distance: 211.3
click at [413, 254] on icon at bounding box center [414, 258] width 7 height 8
click at [396, 22] on input "Search podcasts, credits, & more..." at bounding box center [318, 19] width 274 height 17
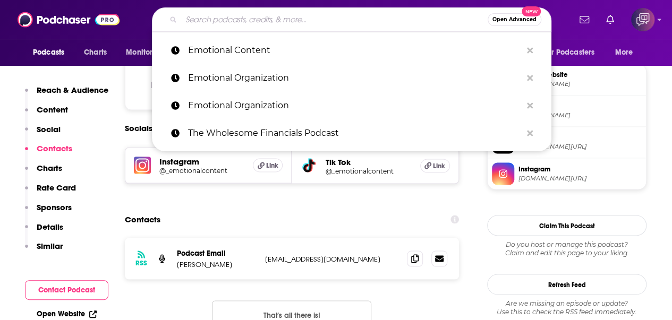
paste input "Emotional Nightmares Podcast"
type input "Emotional Nightmares Podcast"
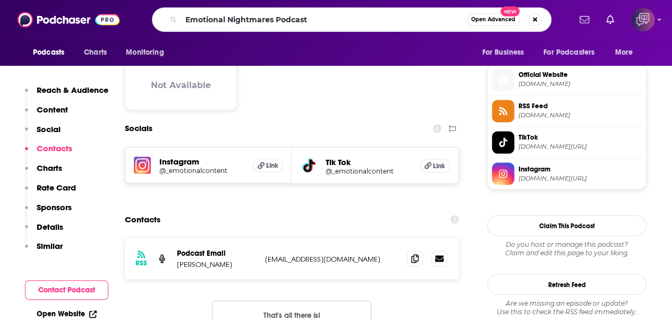
click at [498, 20] on span "Open Advanced" at bounding box center [493, 19] width 44 height 5
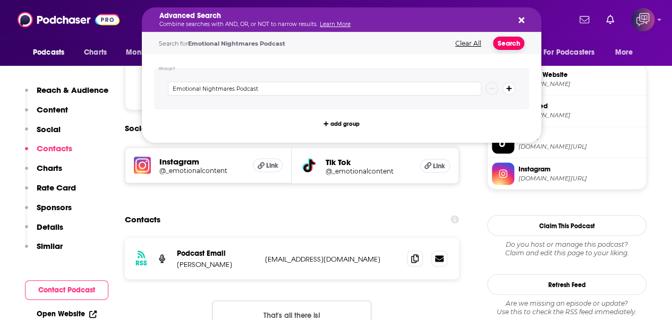
click at [505, 44] on button "Search" at bounding box center [508, 43] width 31 height 13
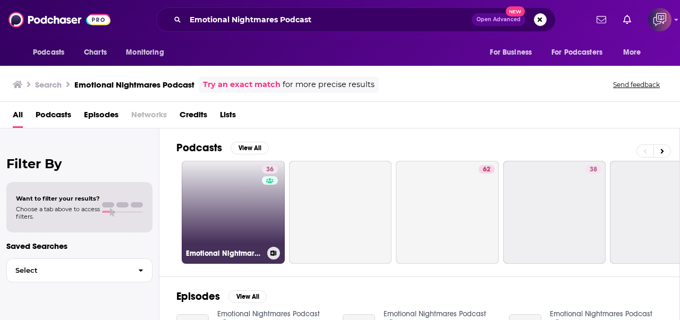
click at [249, 201] on link "36 Emotional Nightmares Podcast" at bounding box center [233, 212] width 103 height 103
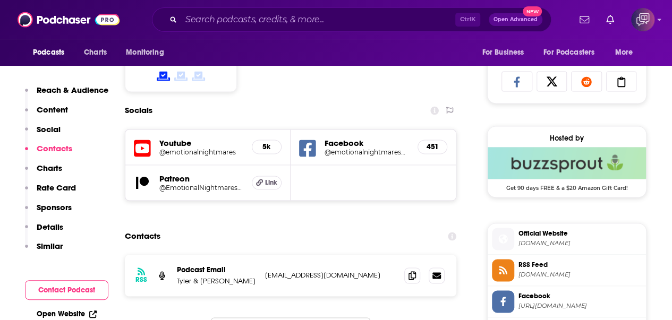
scroll to position [797, 0]
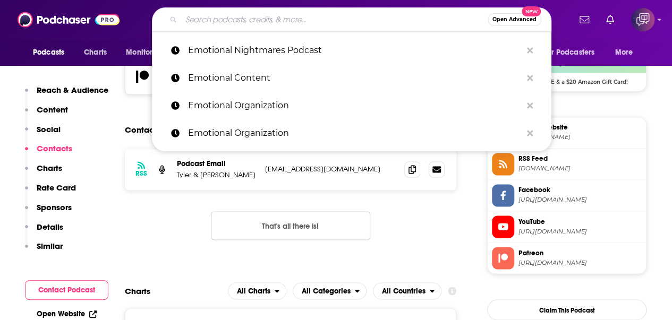
click at [412, 21] on input "Search podcasts, credits, & more..." at bounding box center [334, 19] width 306 height 17
paste input "MARS mantra: Stories from Changemakers"
type input "MARS mantra: Stories from Changemakers"
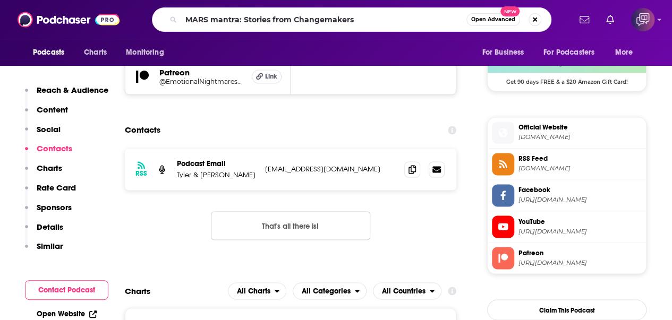
click at [497, 22] on span "Open Advanced" at bounding box center [493, 19] width 44 height 5
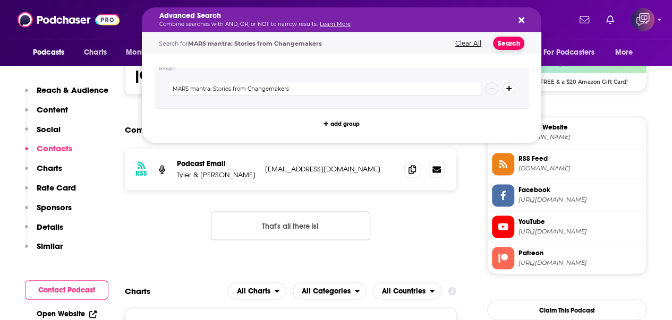
click at [508, 46] on button "Search" at bounding box center [508, 43] width 31 height 13
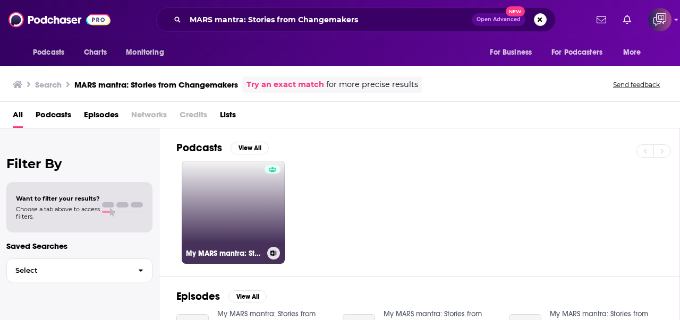
click at [207, 202] on link "My MARS mantra: Stories from Changemakers" at bounding box center [233, 212] width 103 height 103
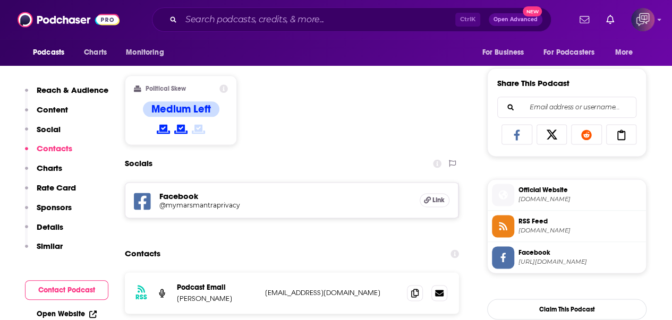
scroll to position [797, 0]
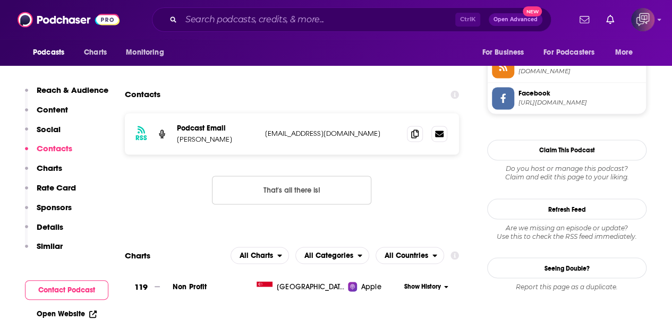
click at [392, 30] on div "Ctrl K Open Advanced New" at bounding box center [351, 19] width 399 height 24
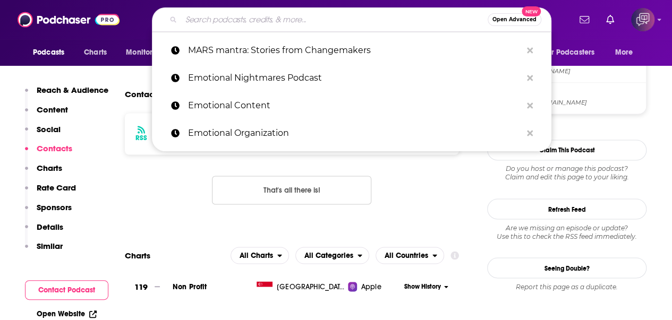
click at [391, 16] on input "Search podcasts, credits, & more..." at bounding box center [334, 19] width 306 height 17
paste input "Superpowers for Good: Leadership Lessons From—And For—the World's Great Changem…"
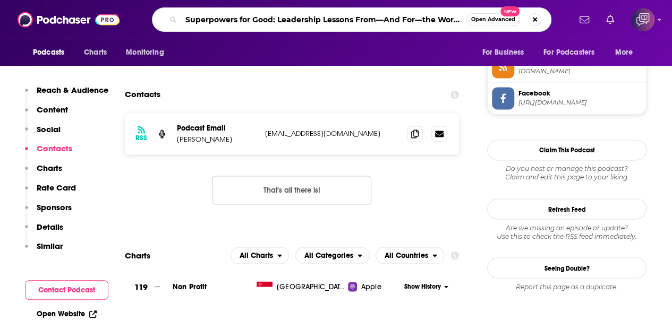
scroll to position [0, 88]
type input "Superpowers for Good: Leadership Lessons From—And For—the World's Great Changem…"
click at [499, 24] on button "Open Advanced New" at bounding box center [493, 19] width 54 height 13
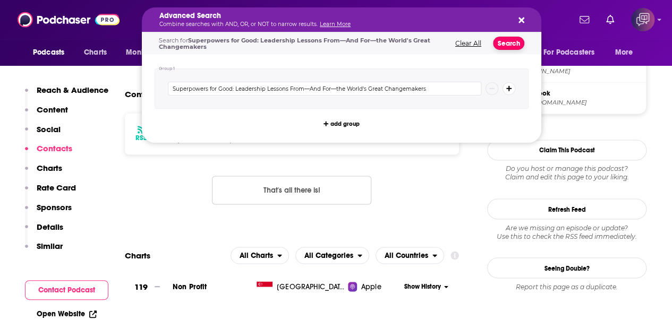
click at [505, 44] on button "Search" at bounding box center [508, 43] width 31 height 13
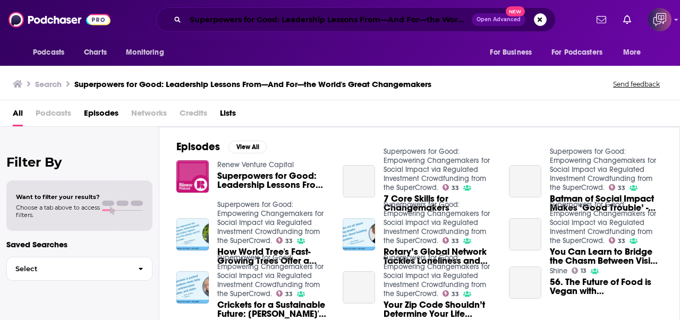
click at [288, 13] on input "Superpowers for Good: Leadership Lessons From—And For—the World's Great Changem…" at bounding box center [328, 19] width 286 height 17
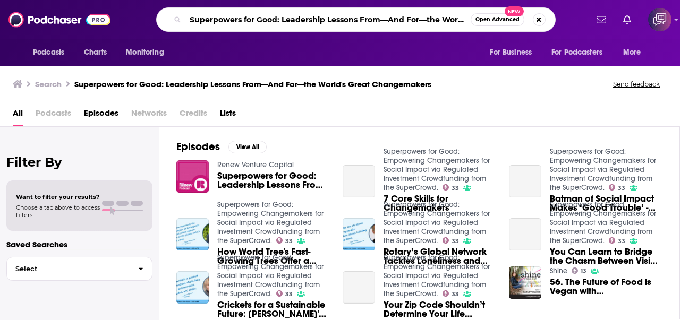
paste input "Search podcasts, credits, & more..."
type input "Superpowers for Good"
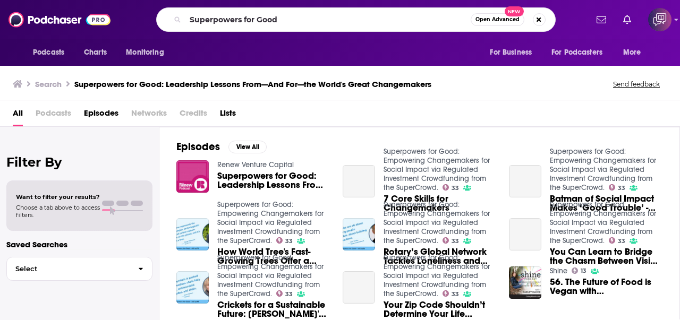
click at [494, 20] on span "Open Advanced" at bounding box center [497, 19] width 44 height 5
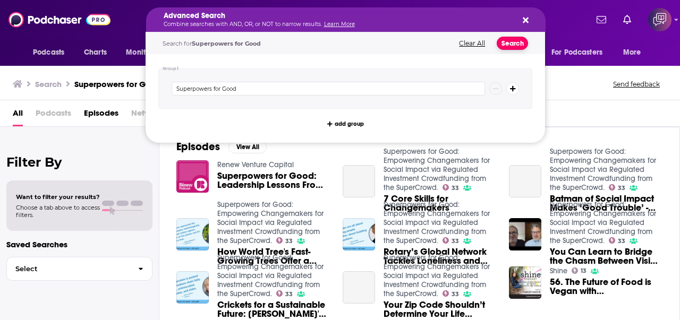
click at [514, 37] on button "Search" at bounding box center [512, 43] width 31 height 13
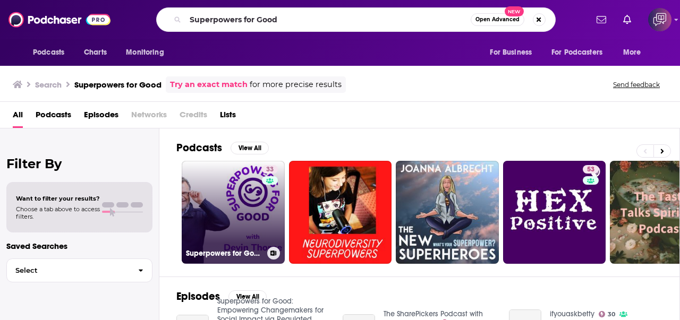
click at [243, 189] on link "33 Superpowers for Good: Empowering Changemakers for Social Impact via Regulate…" at bounding box center [233, 212] width 103 height 103
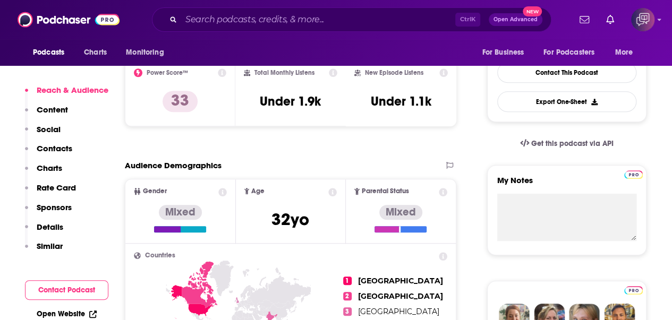
scroll to position [744, 0]
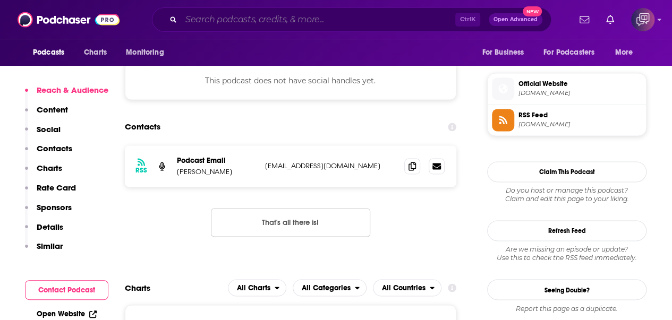
click at [336, 11] on input "Search podcasts, credits, & more..." at bounding box center [318, 19] width 274 height 17
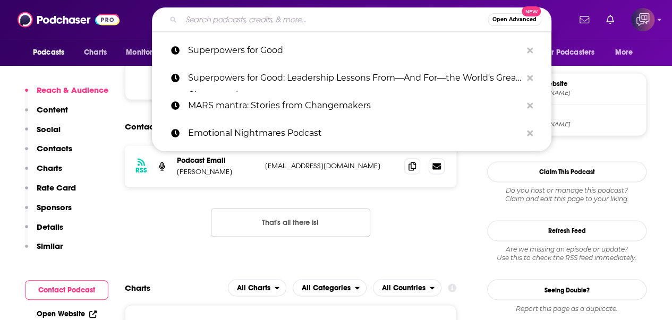
paste input "The Eloquent Entrepreneur: Conversations with Everyday Changemakers"
type input "The Eloquent Entrepreneur: Conversations with Everyday Changemakers"
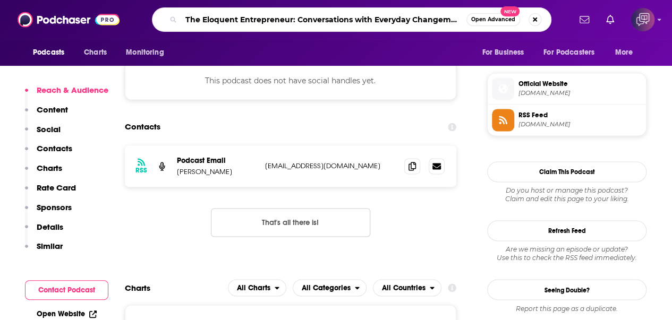
scroll to position [0, 7]
click at [502, 19] on span "Open Advanced" at bounding box center [493, 19] width 44 height 5
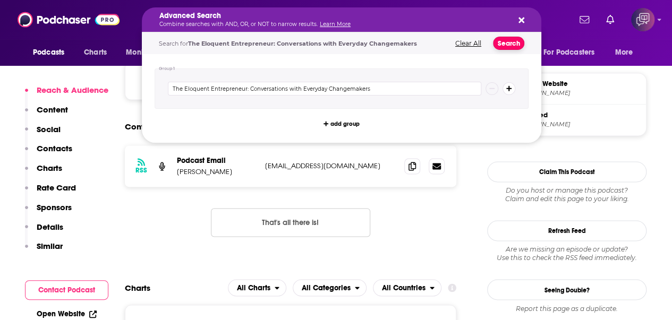
click at [509, 43] on button "Search" at bounding box center [508, 43] width 31 height 13
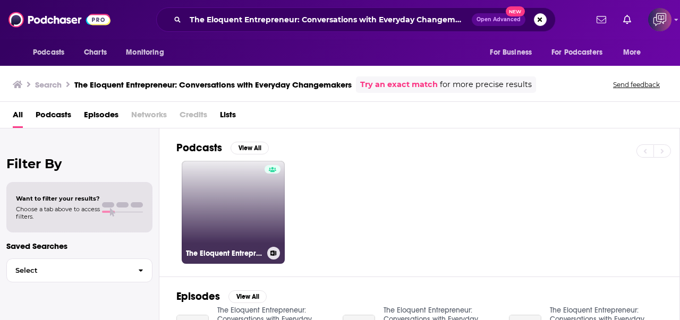
click at [213, 207] on link "The Eloquent Entrepreneur: Conversations with Everyday Changemakers" at bounding box center [233, 212] width 103 height 103
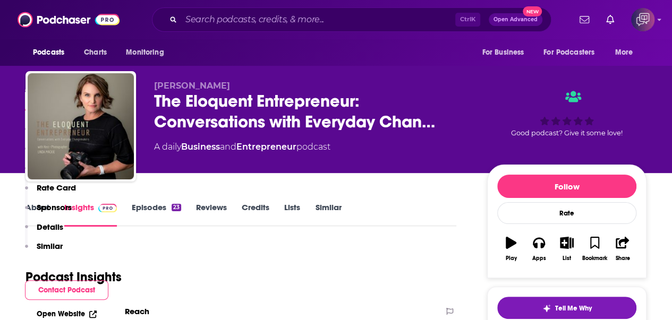
scroll to position [797, 0]
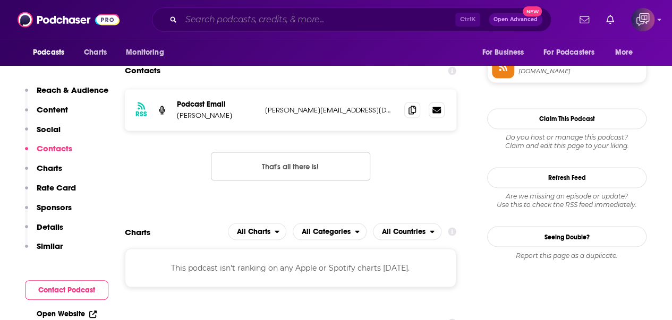
click at [428, 23] on input "Search podcasts, credits, & more..." at bounding box center [318, 19] width 274 height 17
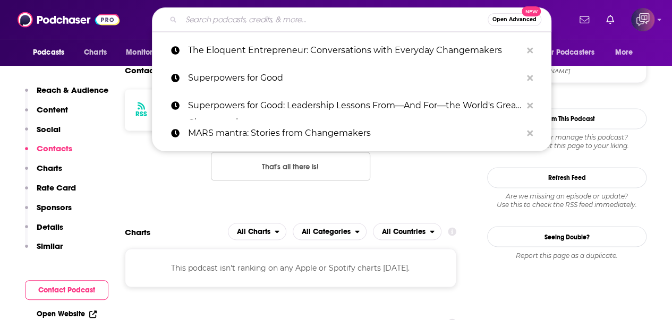
paste input "Libertarian life coach"
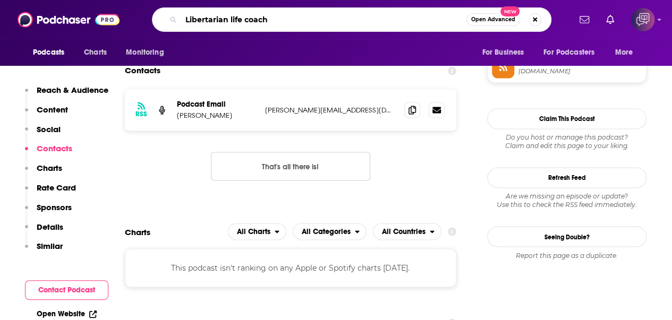
type input "Libertarian life coach"
click at [505, 19] on span "Open Advanced" at bounding box center [493, 19] width 44 height 5
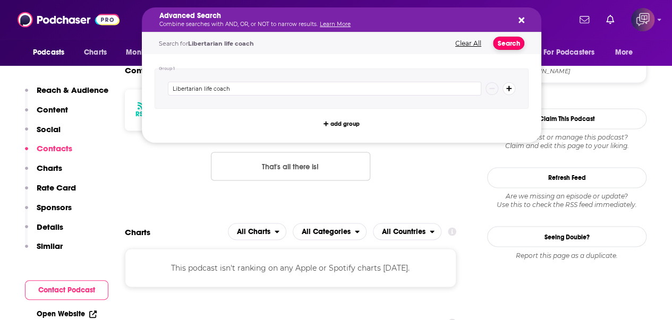
click at [512, 41] on button "Search" at bounding box center [508, 43] width 31 height 13
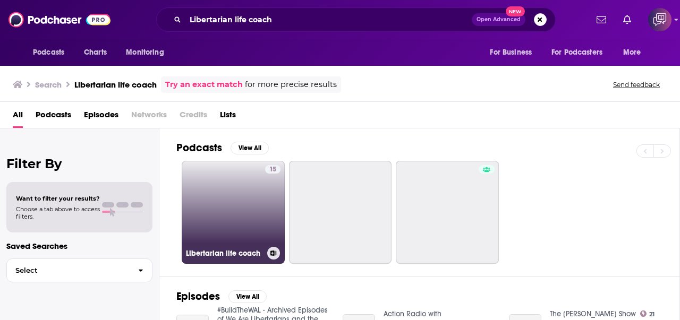
click at [207, 200] on link "15 Libertarian life coach" at bounding box center [233, 212] width 103 height 103
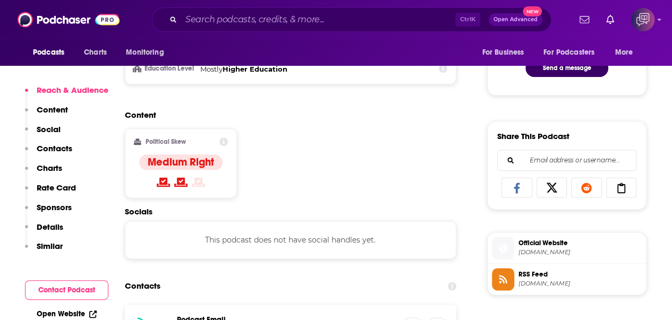
scroll to position [797, 0]
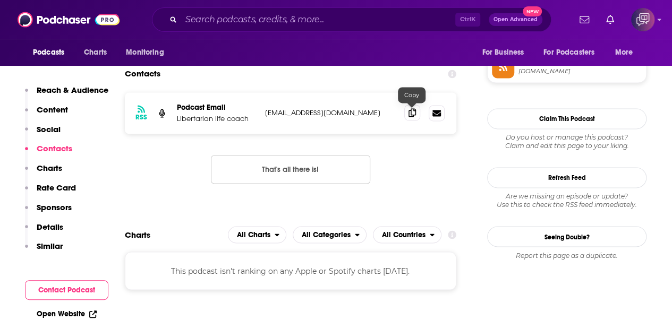
click at [412, 112] on icon at bounding box center [411, 112] width 7 height 8
click at [406, 21] on input "Search podcasts, credits, & more..." at bounding box center [318, 19] width 274 height 17
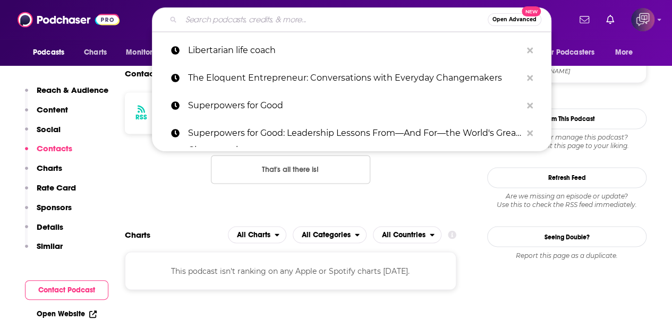
paste input "Strictly From Nowhere: A Podcast Experiment by Cause of a Kind"
type input "Strictly From Nowhere: A Podcast Experiment by Cause of a Kind"
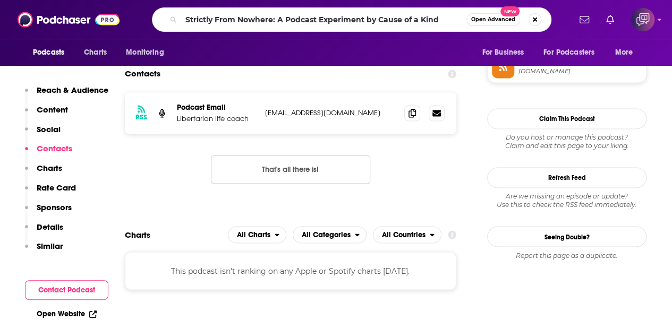
click at [502, 24] on button "Open Advanced New" at bounding box center [493, 19] width 54 height 13
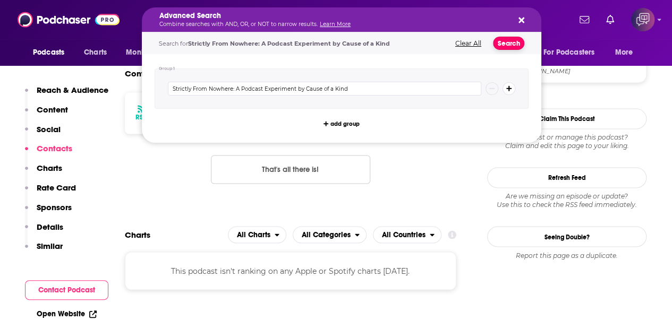
click at [513, 40] on button "Search" at bounding box center [508, 43] width 31 height 13
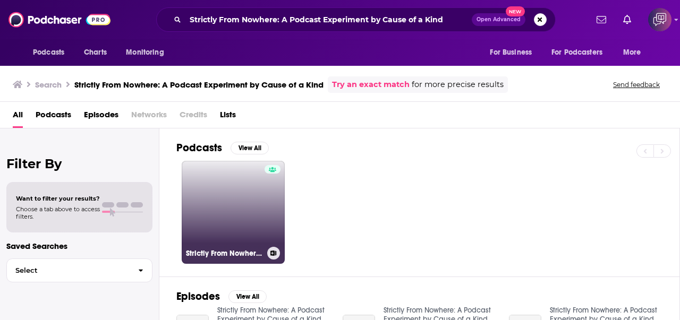
click at [204, 183] on link "Strictly From Nowhere: A Podcast Experiment by Cause of a Kind" at bounding box center [233, 212] width 103 height 103
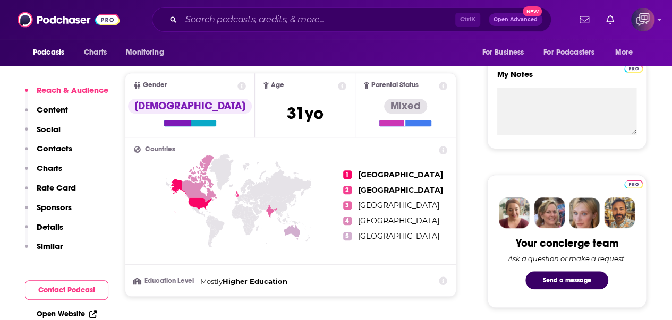
scroll to position [637, 0]
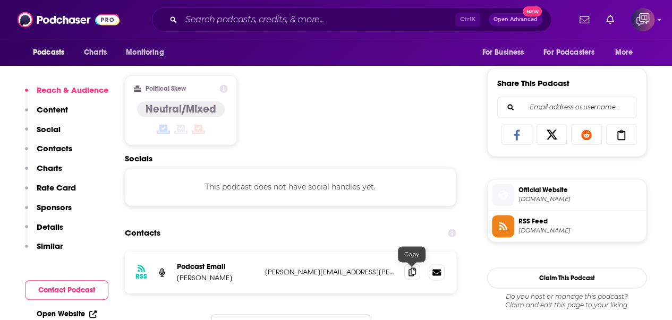
click at [406, 270] on span at bounding box center [412, 272] width 16 height 16
click at [404, 22] on input "Search podcasts, credits, & more..." at bounding box center [318, 19] width 274 height 17
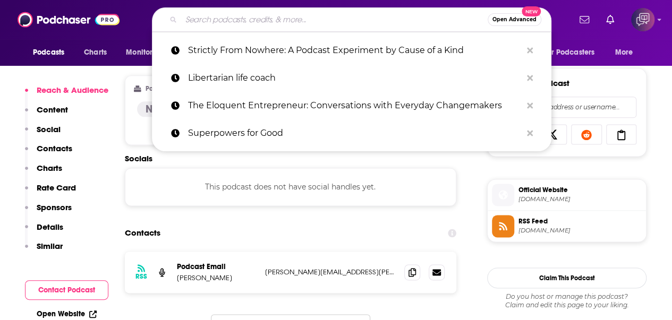
paste input "The [PERSON_NAME] Show"
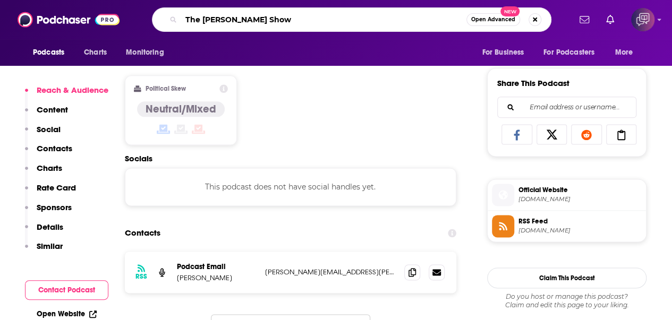
type input "The [PERSON_NAME] Show"
click at [506, 19] on span "Open Advanced" at bounding box center [493, 19] width 44 height 5
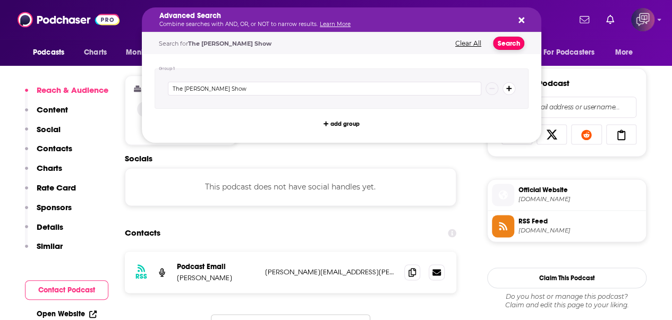
click at [517, 43] on button "Search" at bounding box center [508, 43] width 31 height 13
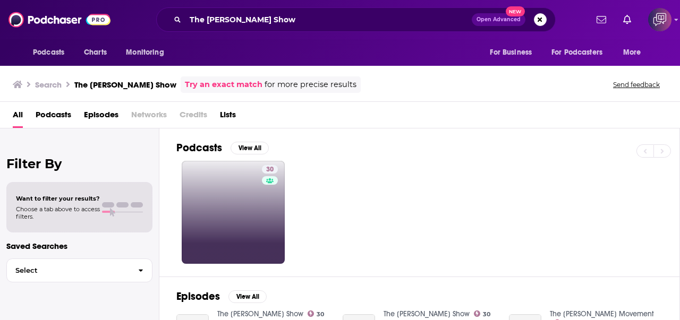
click at [210, 194] on link "30" at bounding box center [233, 212] width 103 height 103
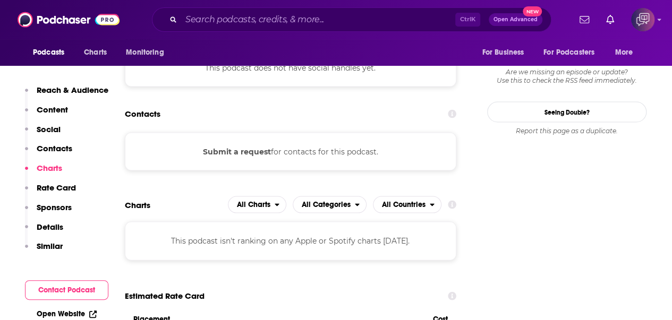
scroll to position [1009, 0]
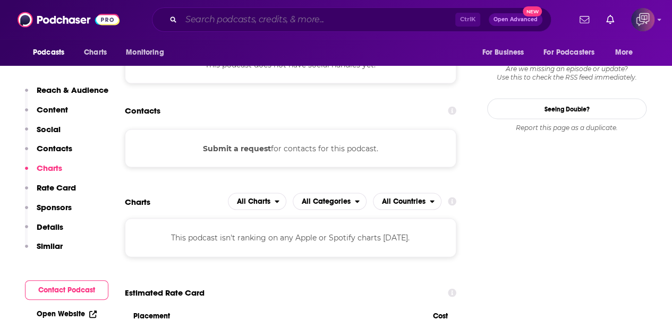
drag, startPoint x: 312, startPoint y: 21, endPoint x: 377, endPoint y: 27, distance: 65.1
click at [312, 21] on input "Search podcasts, credits, & more..." at bounding box center [318, 19] width 274 height 17
paste input "Grow A Small Business Podcast"
type input "Grow A Small Business Podcast"
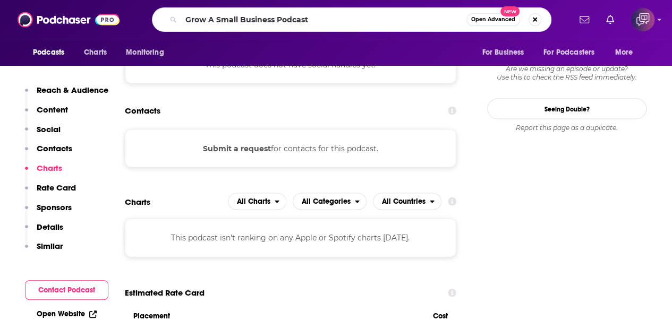
click at [503, 15] on span "New" at bounding box center [509, 11] width 19 height 10
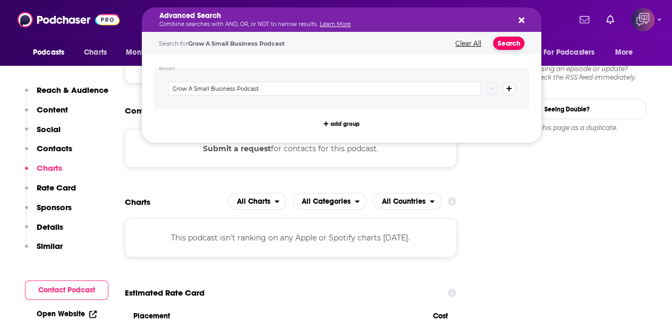
click at [508, 43] on button "Search" at bounding box center [508, 43] width 31 height 13
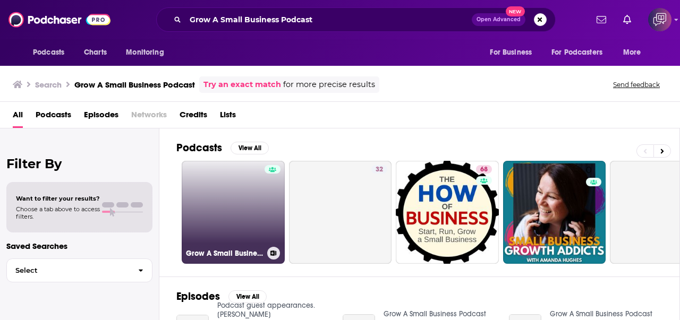
click at [218, 176] on link "Grow A Small Business Podcast" at bounding box center [233, 212] width 103 height 103
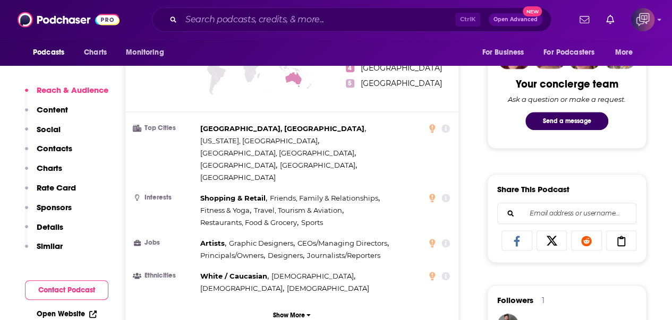
scroll to position [797, 0]
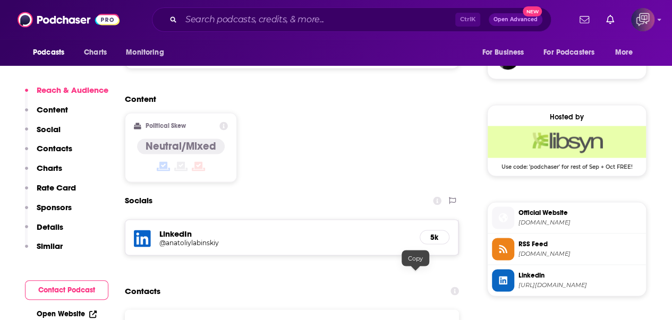
click at [435, 20] on input "Search podcasts, credits, & more..." at bounding box center [318, 19] width 274 height 17
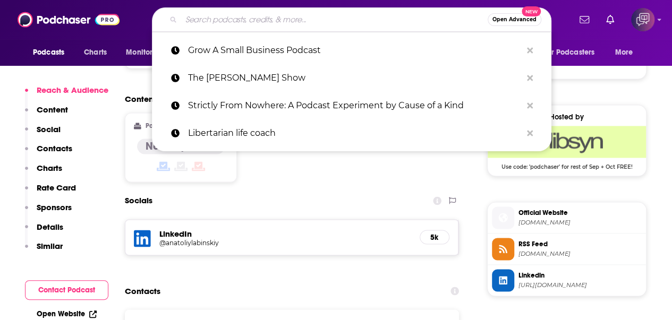
paste input "Small Business, Big Conversations"
type input "Small Business, Big Conversations"
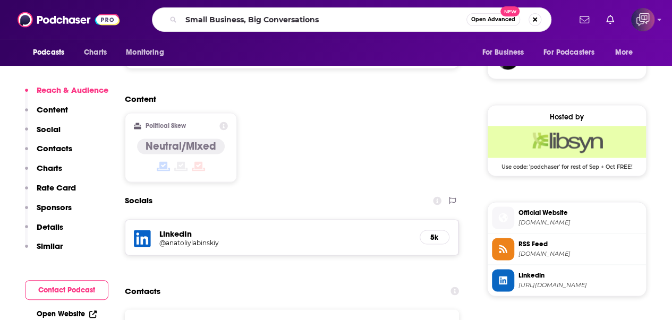
click at [498, 23] on button "Open Advanced New" at bounding box center [493, 19] width 54 height 13
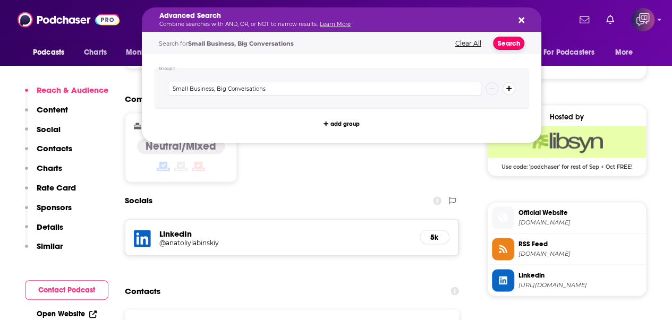
click at [507, 42] on button "Search" at bounding box center [508, 43] width 31 height 13
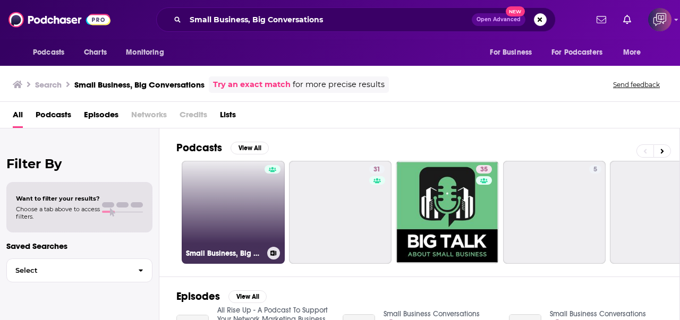
click at [250, 187] on link "Small Business, Big Conversations" at bounding box center [233, 212] width 103 height 103
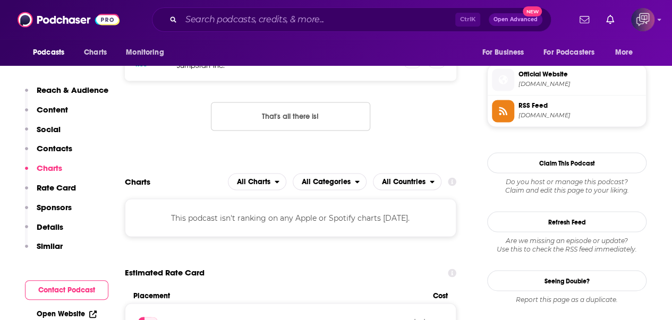
scroll to position [744, 0]
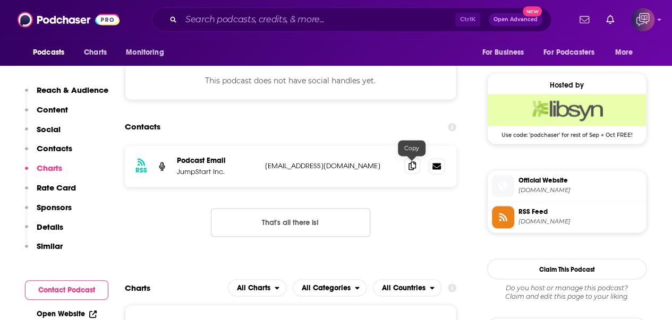
click at [411, 168] on icon at bounding box center [411, 165] width 7 height 8
click at [414, 20] on input "Search podcasts, credits, & more..." at bounding box center [318, 19] width 274 height 17
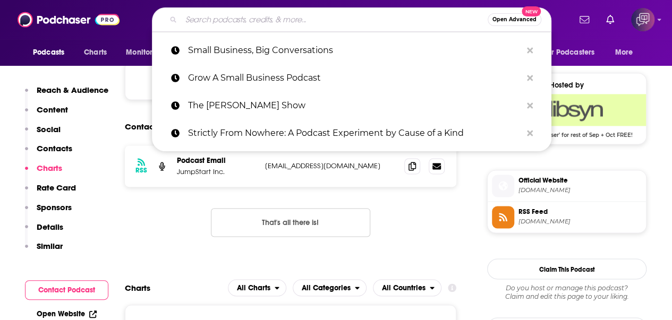
paste input "BIG Small Business with [PERSON_NAME] & [PERSON_NAME]"
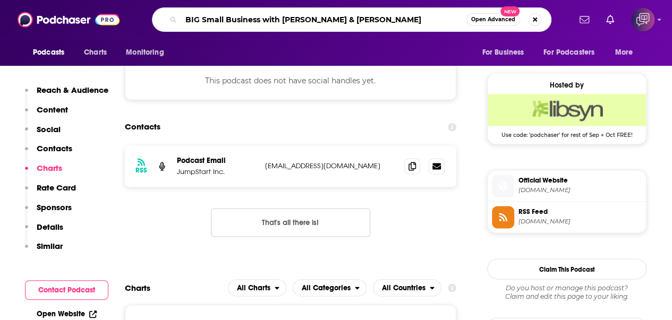
type input "BIG Small Business with [PERSON_NAME] & [PERSON_NAME]"
click at [506, 17] on span "Open Advanced" at bounding box center [493, 19] width 44 height 5
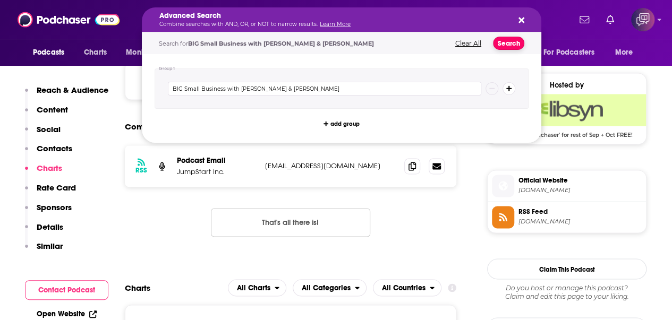
click at [508, 42] on button "Search" at bounding box center [508, 43] width 31 height 13
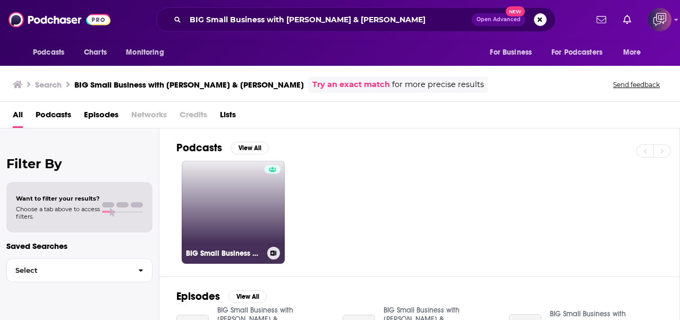
click at [220, 207] on link "BIG Small Business with [PERSON_NAME] & [PERSON_NAME]" at bounding box center [233, 212] width 103 height 103
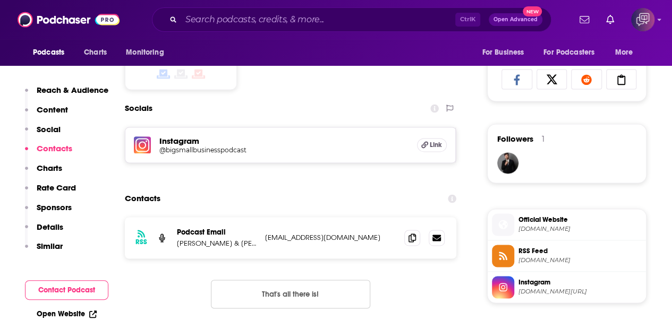
scroll to position [744, 0]
